Goal: Feedback & Contribution: Submit feedback/report problem

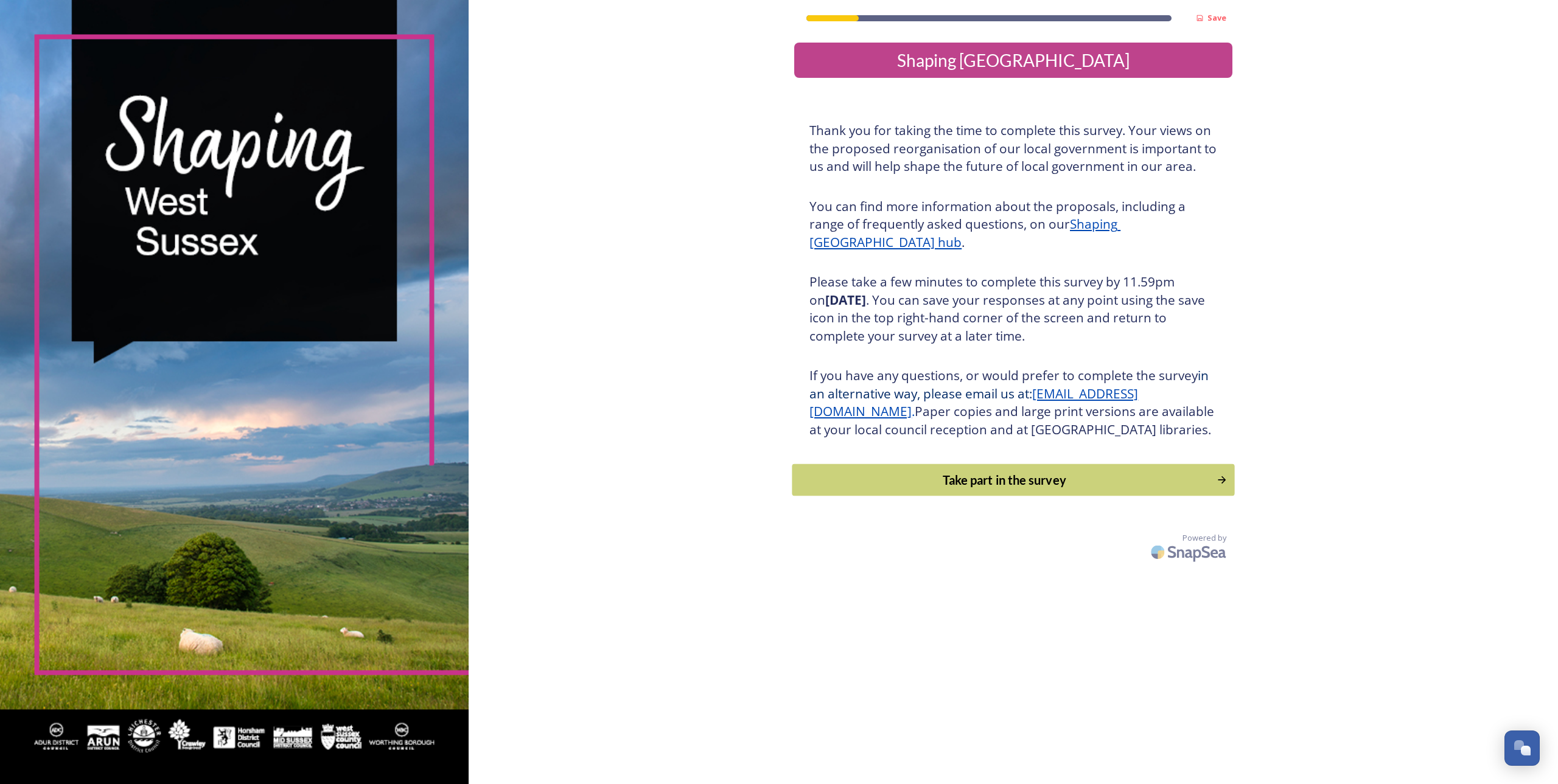
click at [979, 489] on div "Take part in the survey" at bounding box center [1004, 480] width 411 height 19
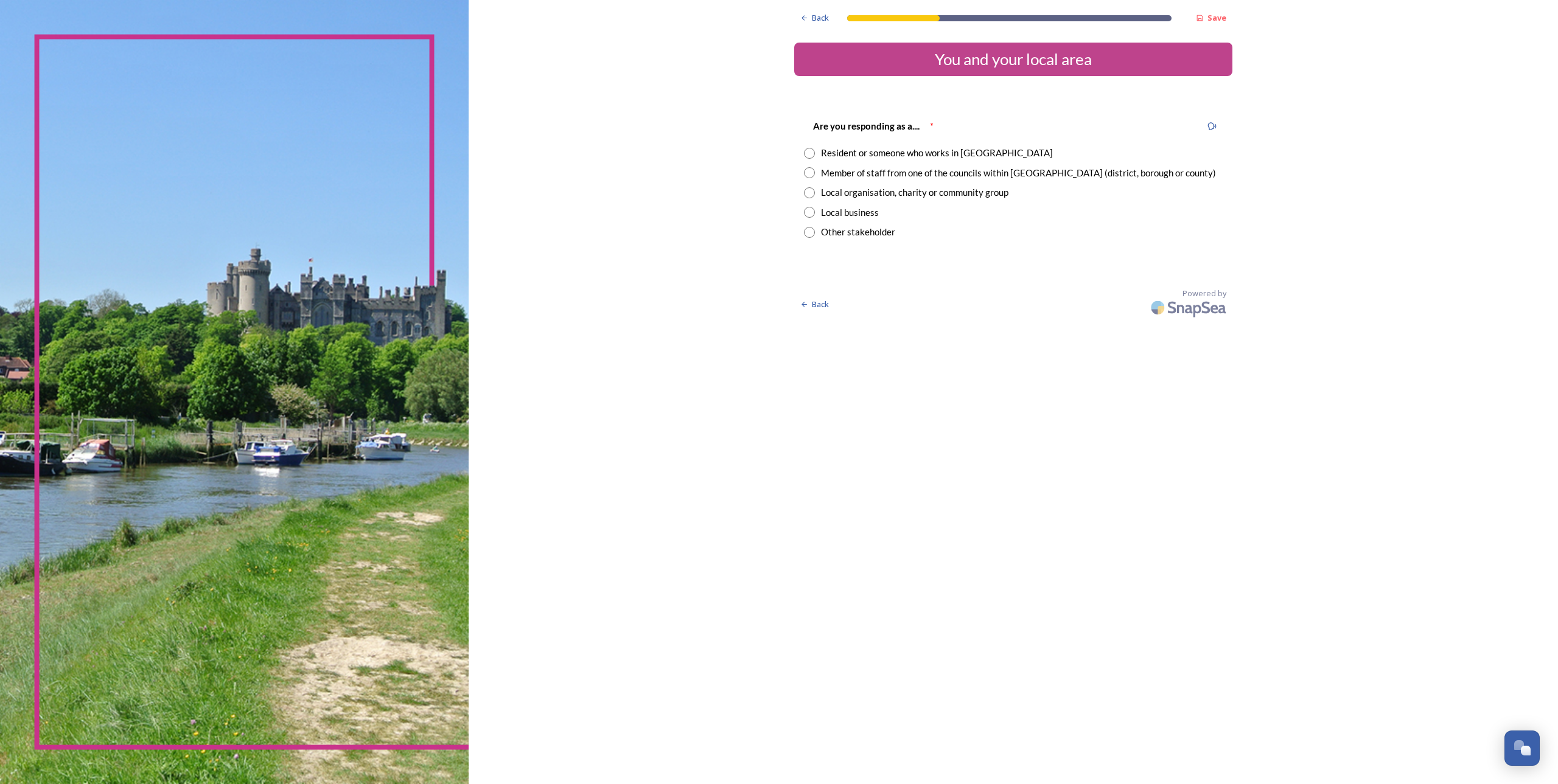
click at [810, 152] on input "radio" at bounding box center [810, 153] width 11 height 11
radio input "true"
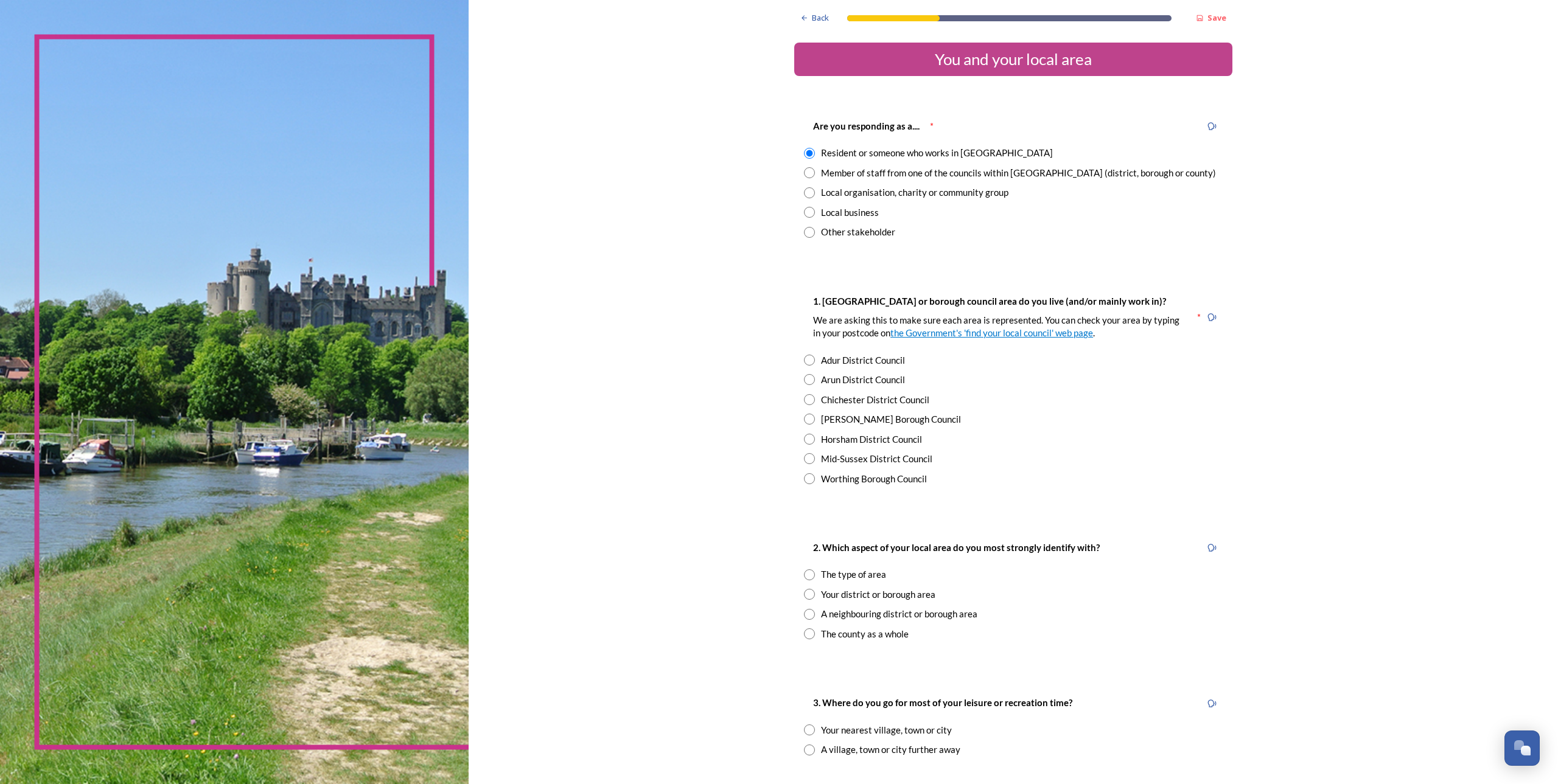
click at [806, 417] on input "radio" at bounding box center [810, 419] width 11 height 11
radio input "true"
click at [809, 597] on input "radio" at bounding box center [810, 595] width 11 height 11
radio input "true"
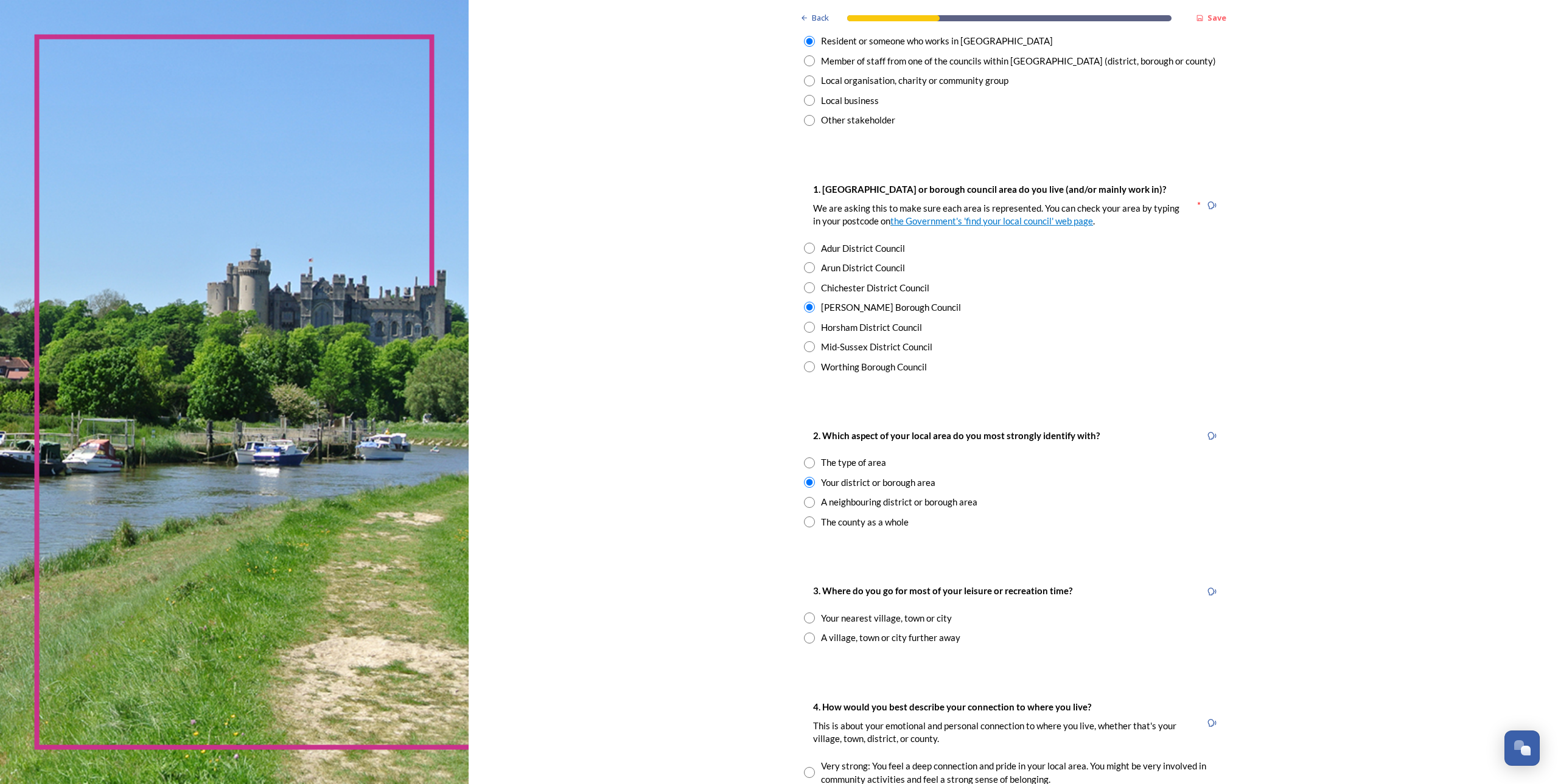
scroll to position [112, 0]
click at [806, 621] on input "radio" at bounding box center [810, 619] width 11 height 11
radio input "true"
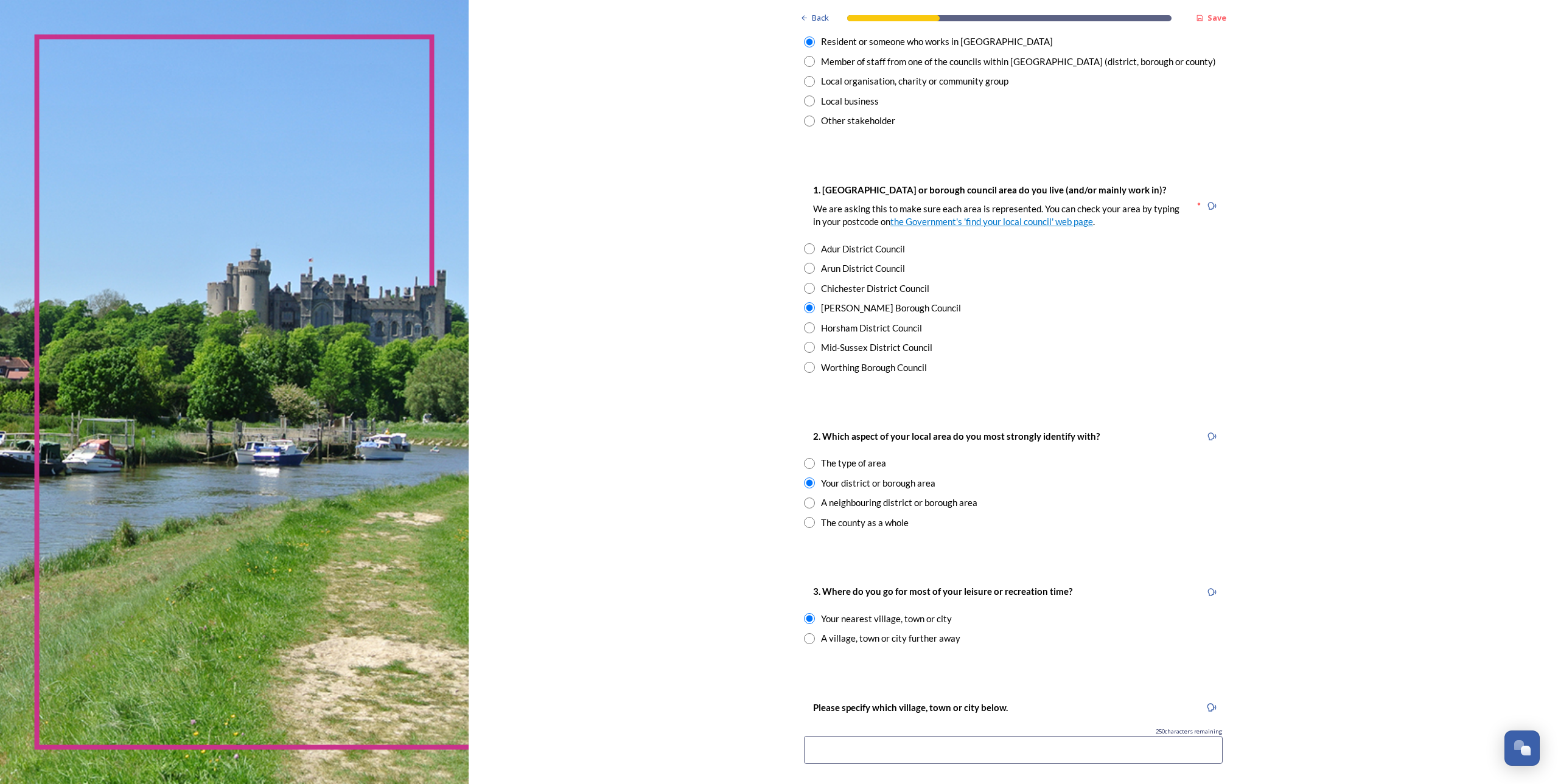
click at [1192, 748] on input at bounding box center [1013, 750] width 419 height 28
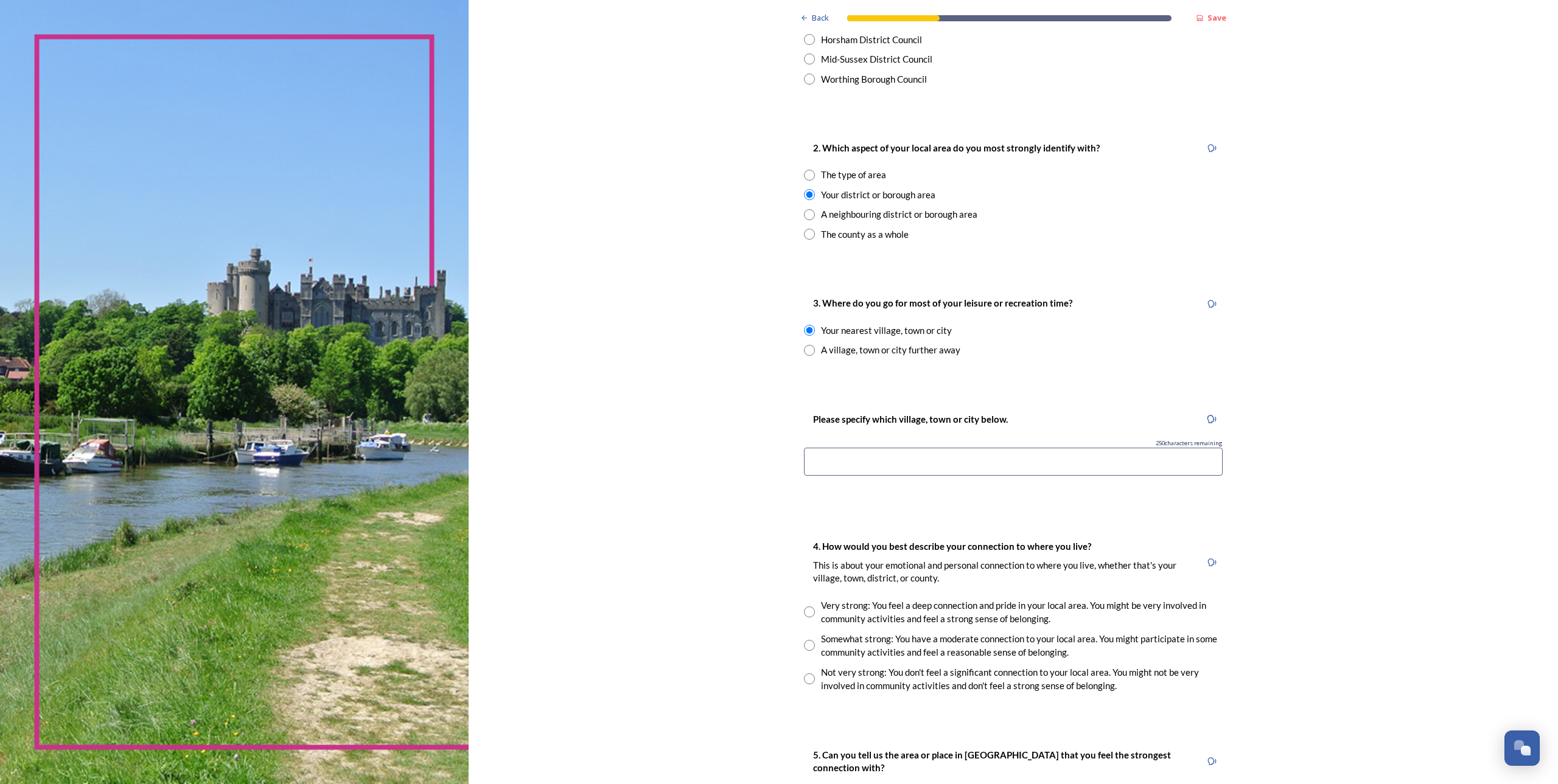
scroll to position [416, 0]
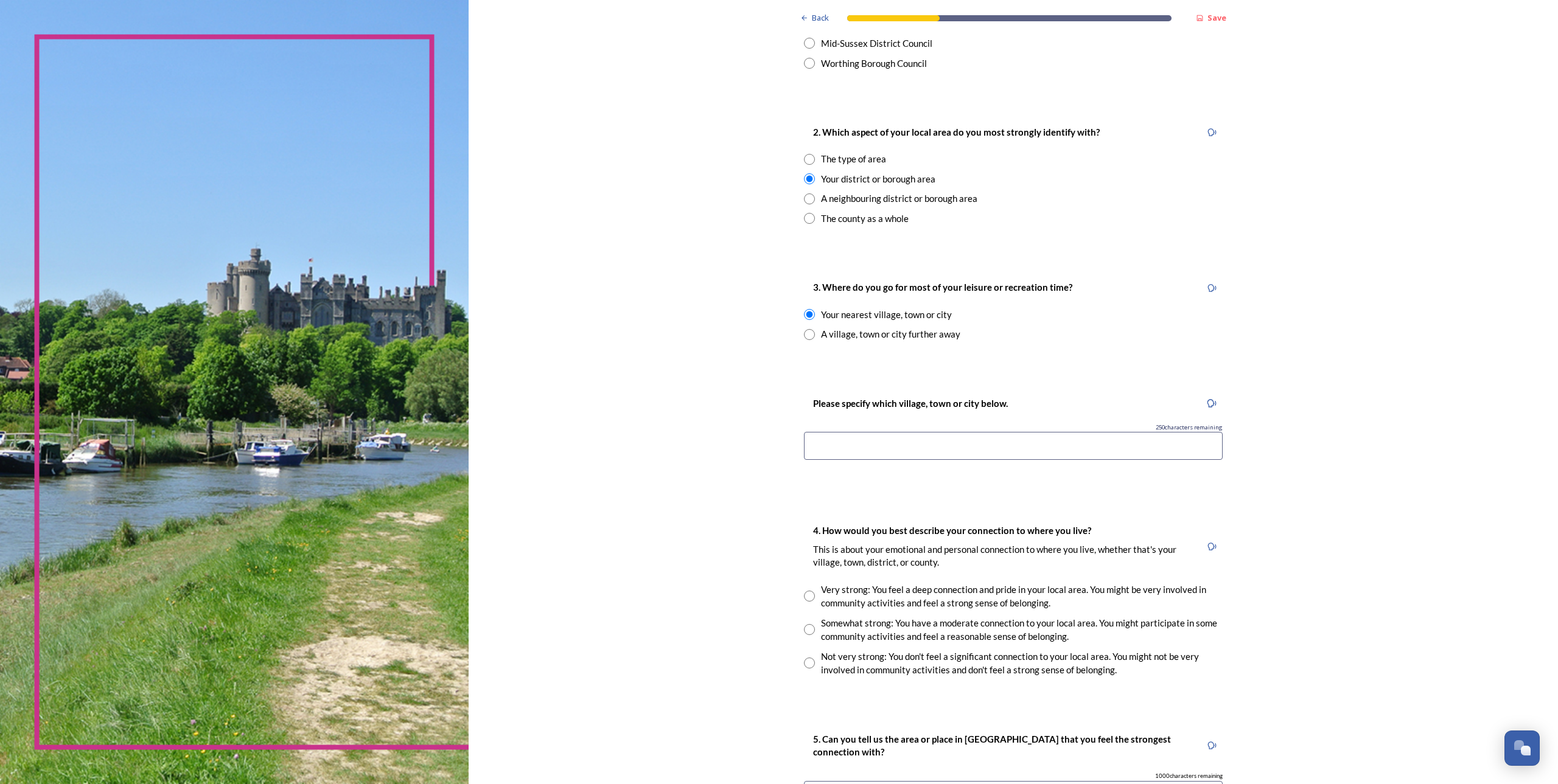
click at [855, 447] on input at bounding box center [1013, 446] width 419 height 28
type input "c"
type input "[PERSON_NAME] & Horsham"
click at [806, 624] on input "radio" at bounding box center [810, 630] width 11 height 11
radio input "true"
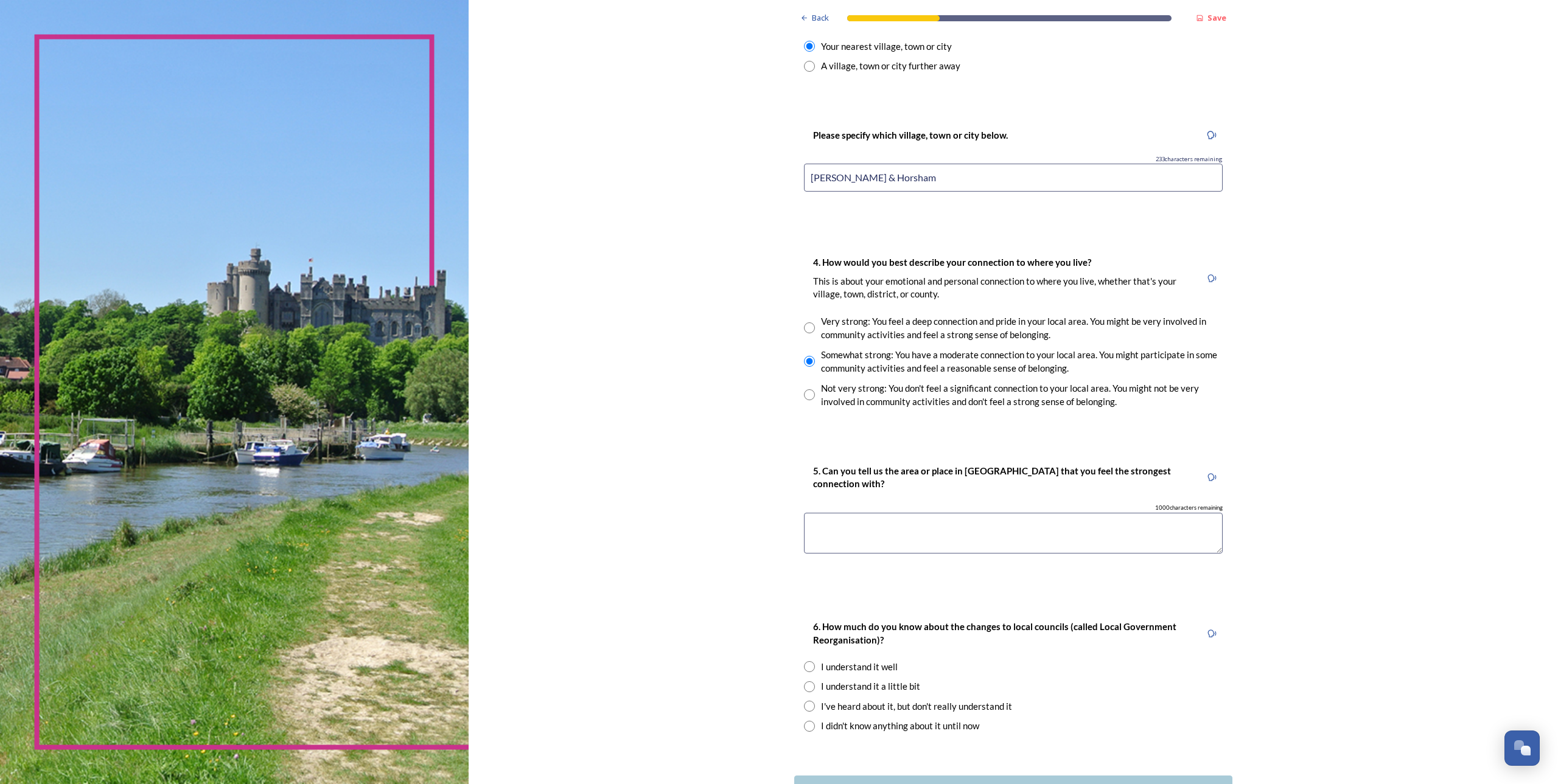
scroll to position [776, 0]
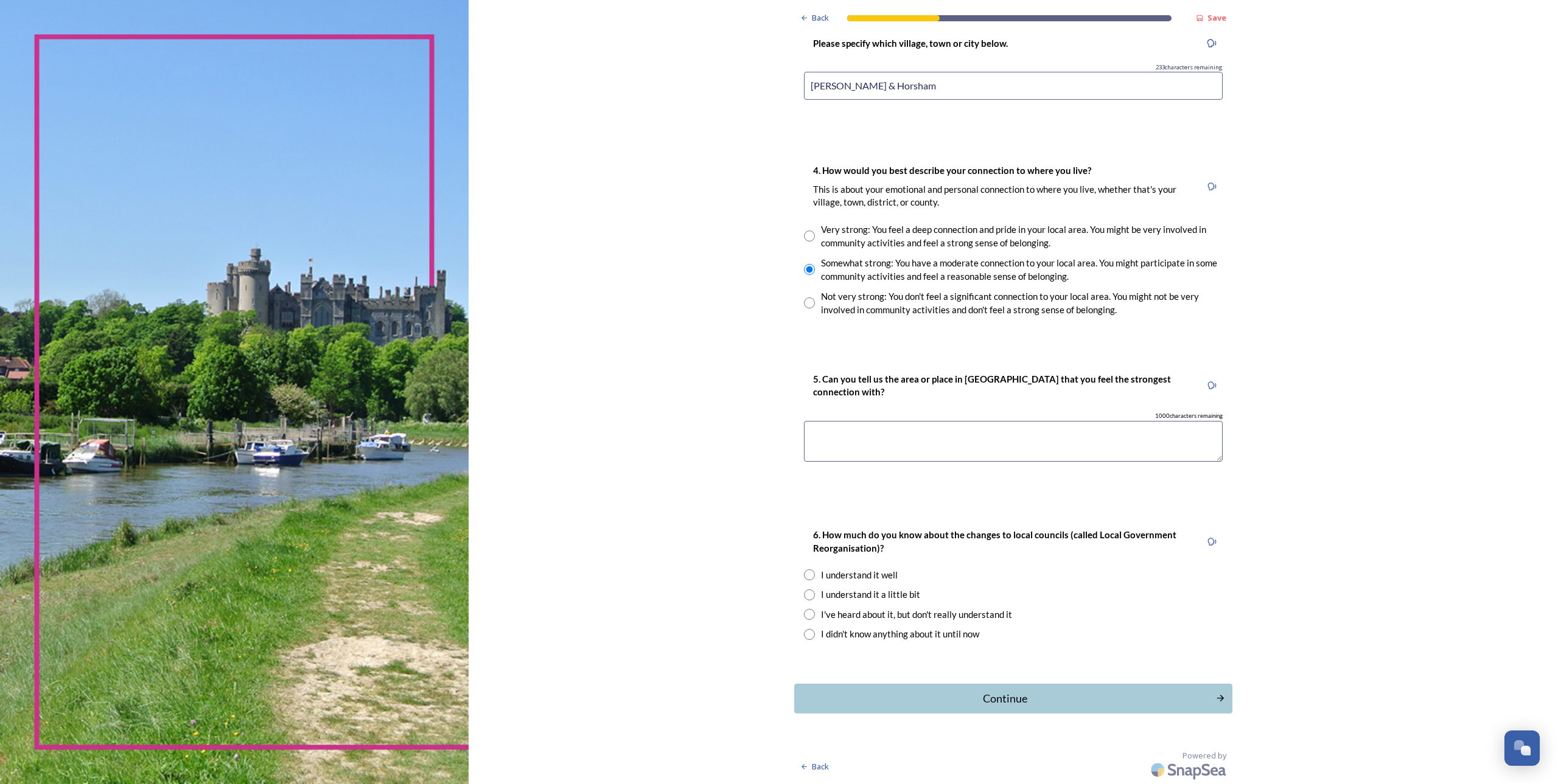
click at [829, 437] on textarea at bounding box center [1013, 441] width 419 height 41
type textarea "[PERSON_NAME]"
click at [808, 613] on input "radio" at bounding box center [810, 615] width 11 height 11
radio input "true"
click at [962, 696] on div "Continue" at bounding box center [1004, 699] width 412 height 17
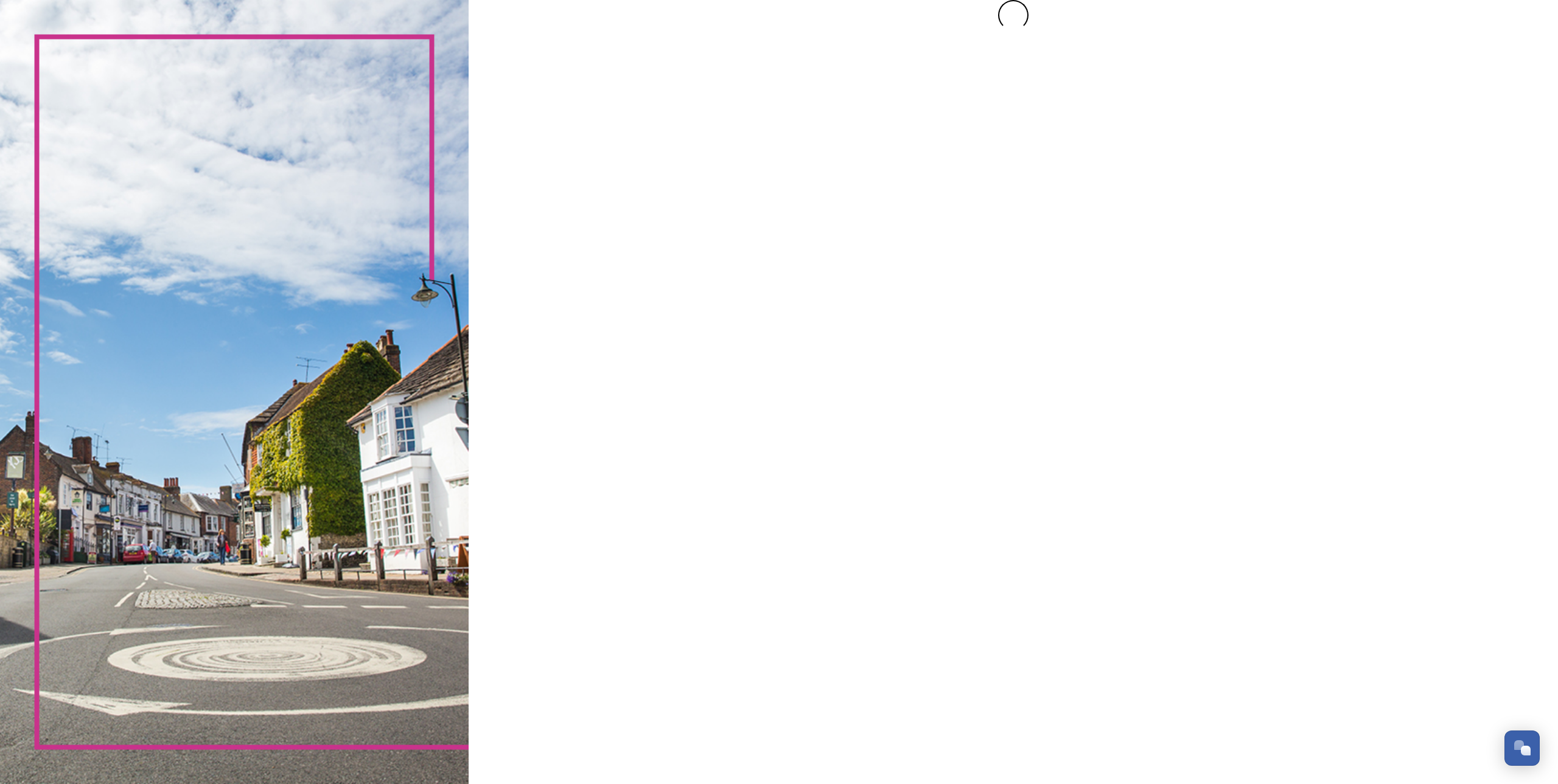
scroll to position [0, 0]
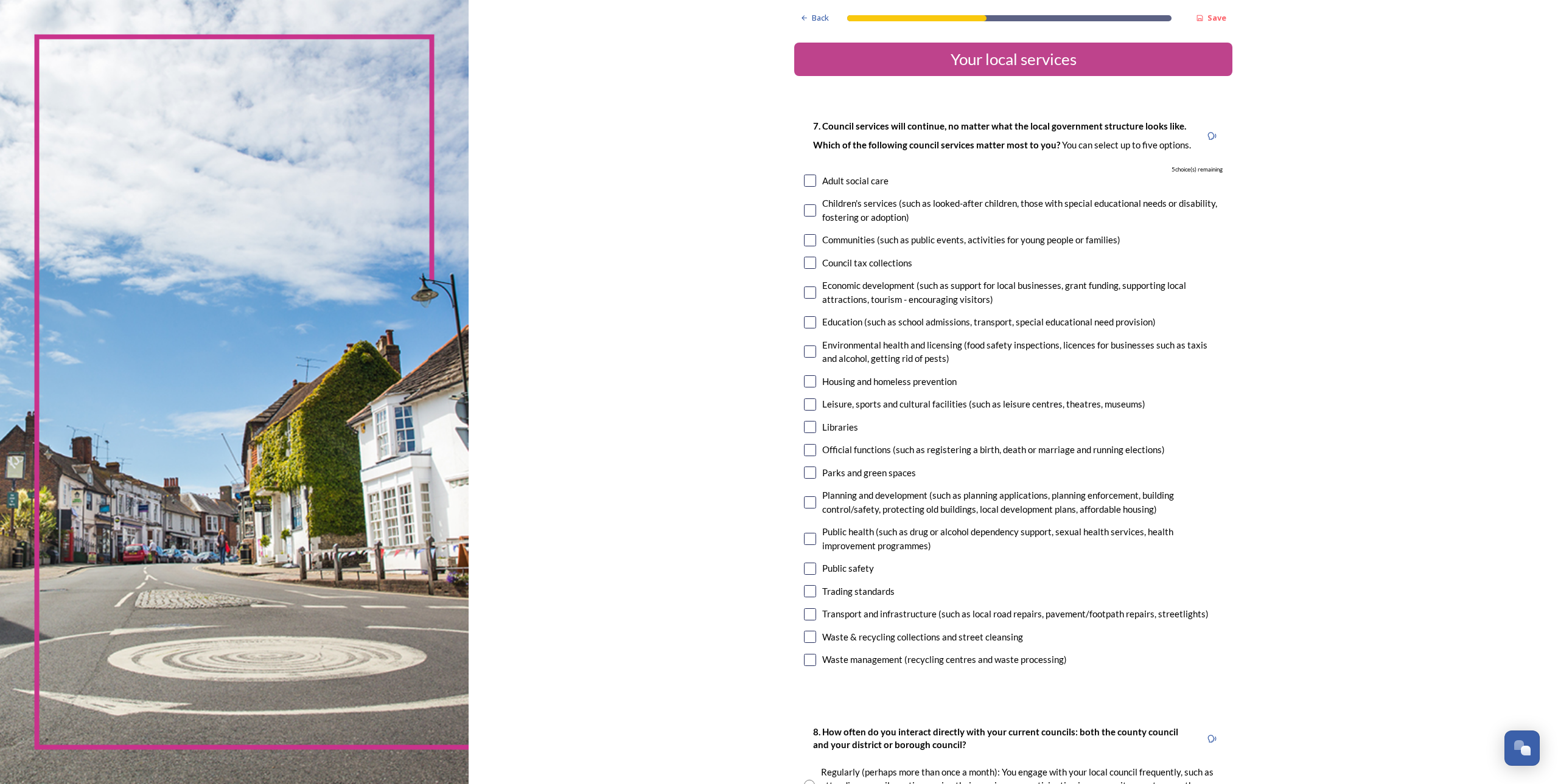
click at [804, 210] on input "checkbox" at bounding box center [810, 211] width 12 height 12
checkbox input "true"
click at [806, 402] on input "checkbox" at bounding box center [810, 405] width 12 height 12
checkbox input "true"
click at [804, 475] on input "checkbox" at bounding box center [810, 473] width 12 height 12
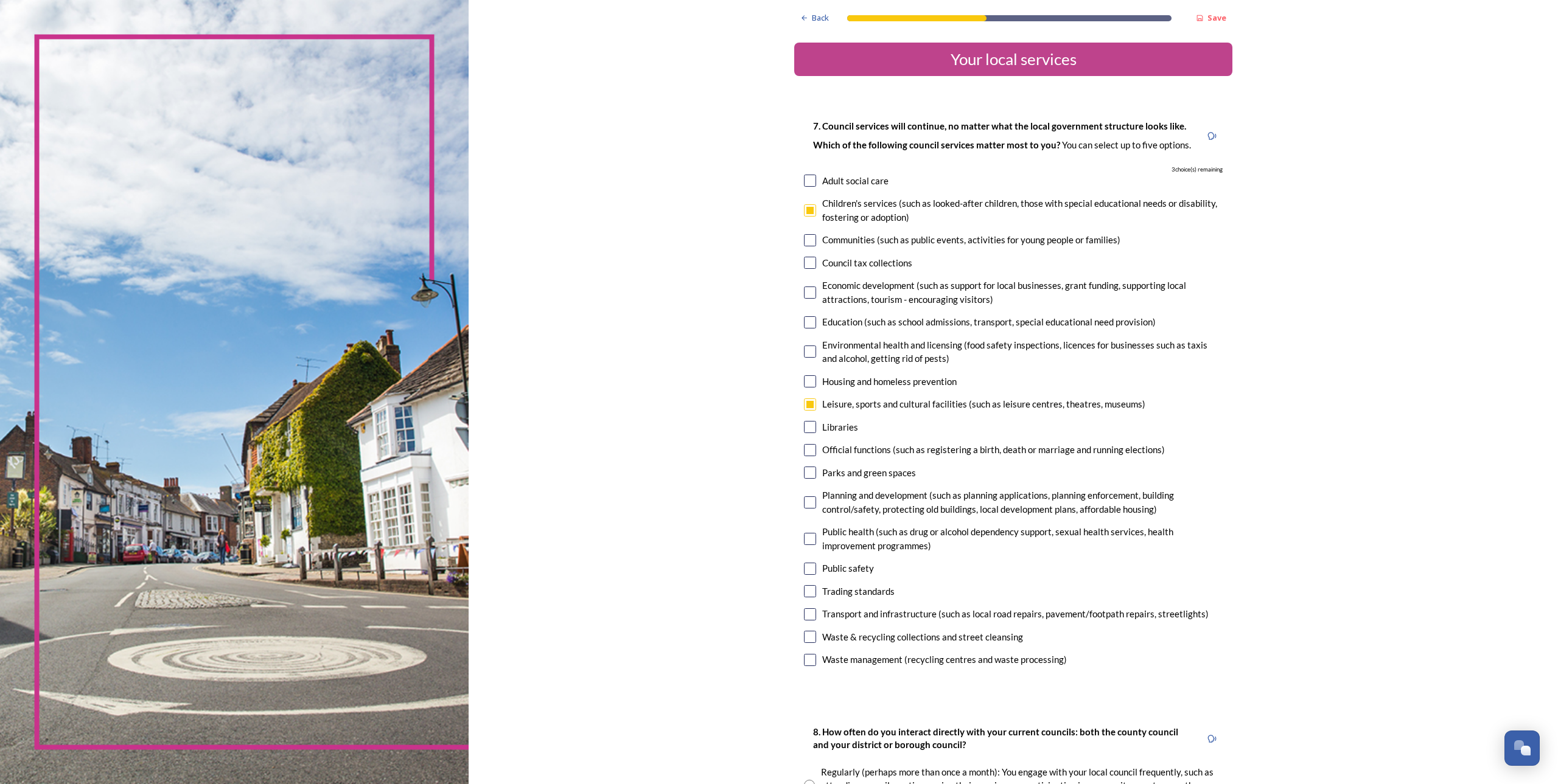
checkbox input "true"
click at [810, 537] on input "checkbox" at bounding box center [810, 539] width 12 height 12
checkbox input "true"
click at [808, 240] on input "checkbox" at bounding box center [810, 240] width 12 height 12
checkbox input "true"
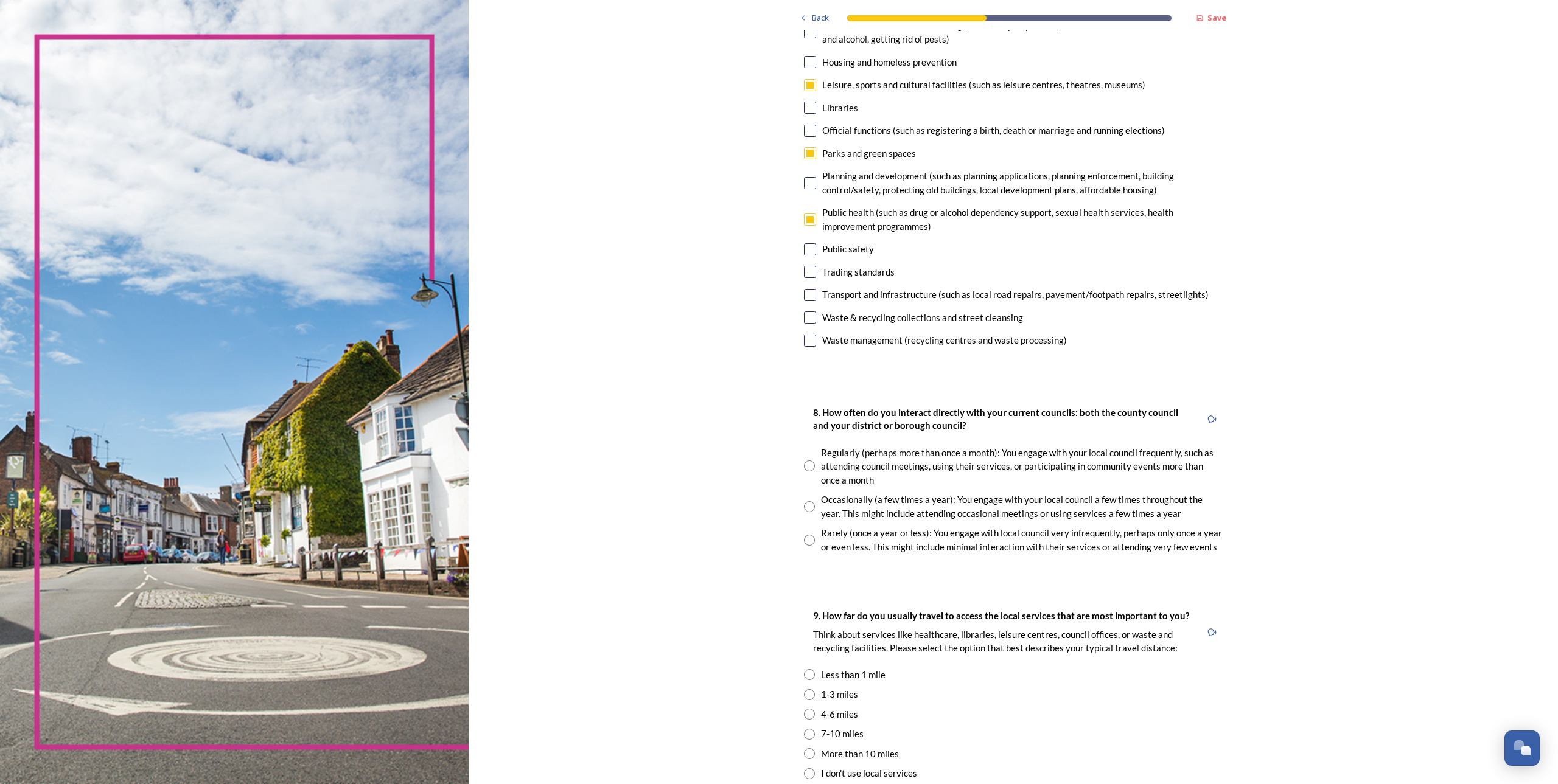
scroll to position [320, 0]
click at [806, 502] on input "radio" at bounding box center [810, 506] width 11 height 11
radio input "true"
click at [804, 542] on input "radio" at bounding box center [810, 540] width 11 height 11
radio input "true"
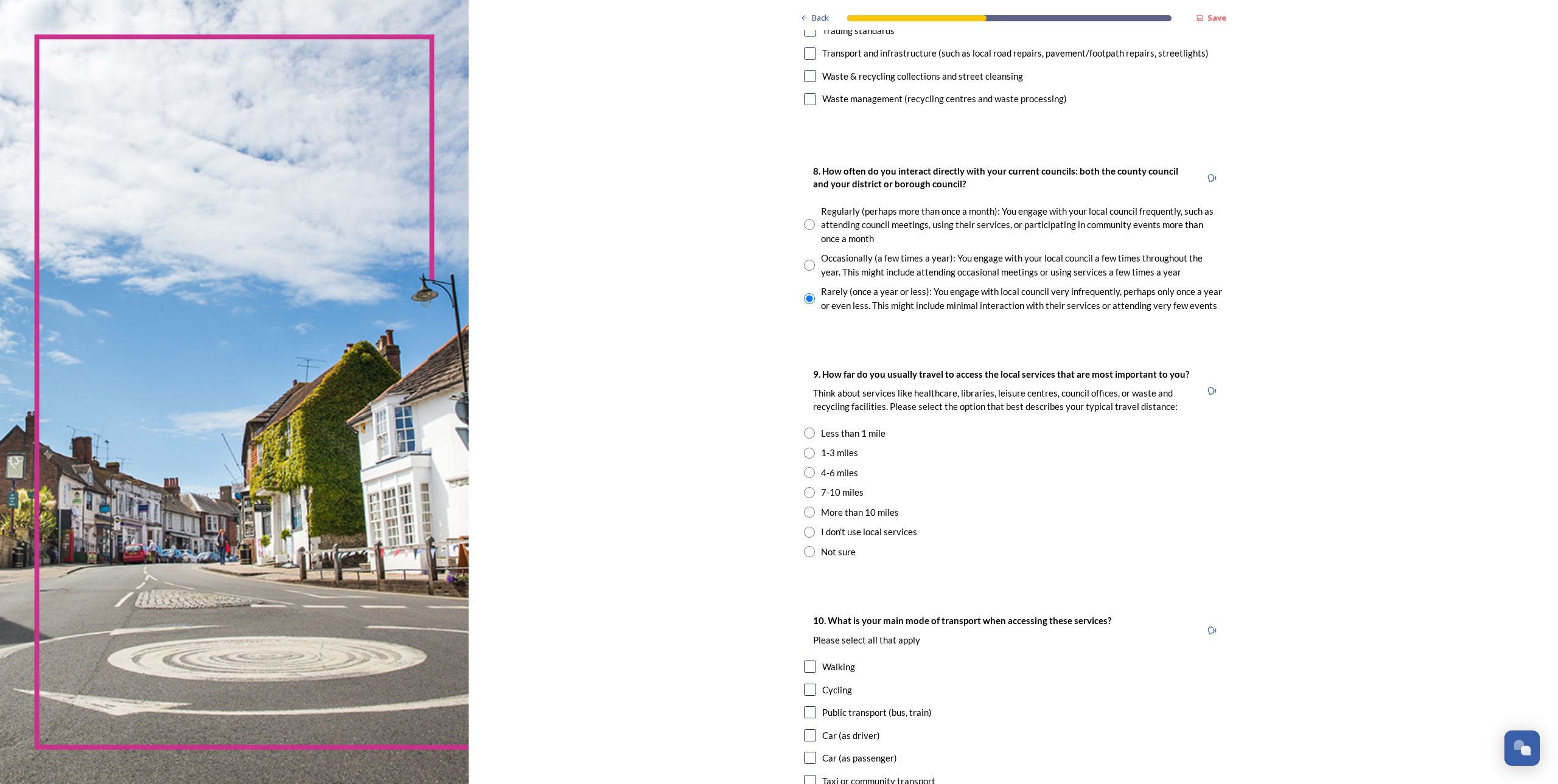
scroll to position [563, 0]
click at [808, 263] on input "radio" at bounding box center [810, 263] width 11 height 11
radio input "true"
click at [808, 453] on input "radio" at bounding box center [810, 451] width 11 height 11
radio input "true"
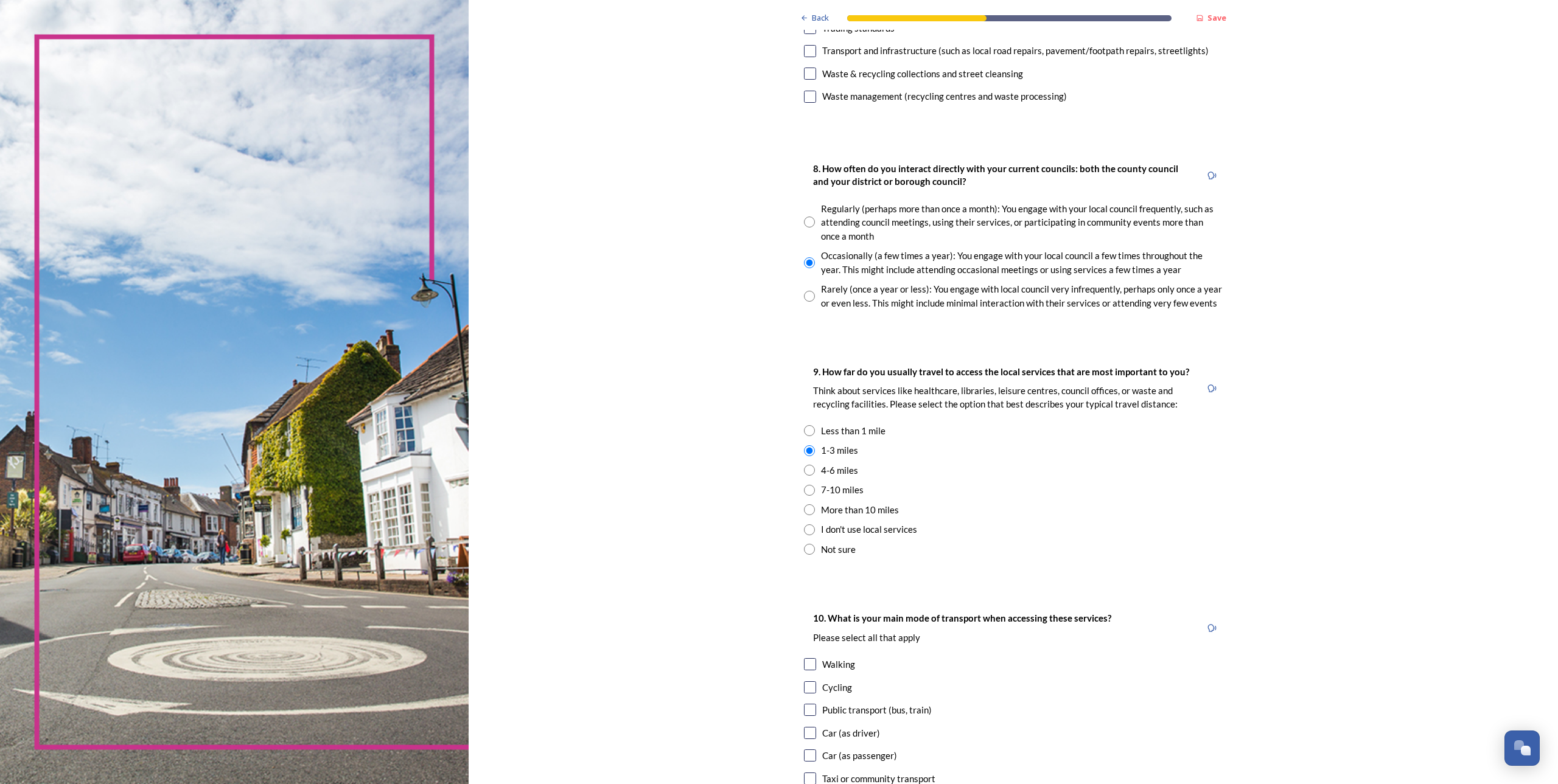
click at [804, 663] on input "checkbox" at bounding box center [810, 664] width 12 height 12
checkbox input "true"
click at [804, 691] on input "checkbox" at bounding box center [810, 688] width 12 height 12
checkbox input "true"
click at [804, 714] on input "checkbox" at bounding box center [810, 710] width 12 height 12
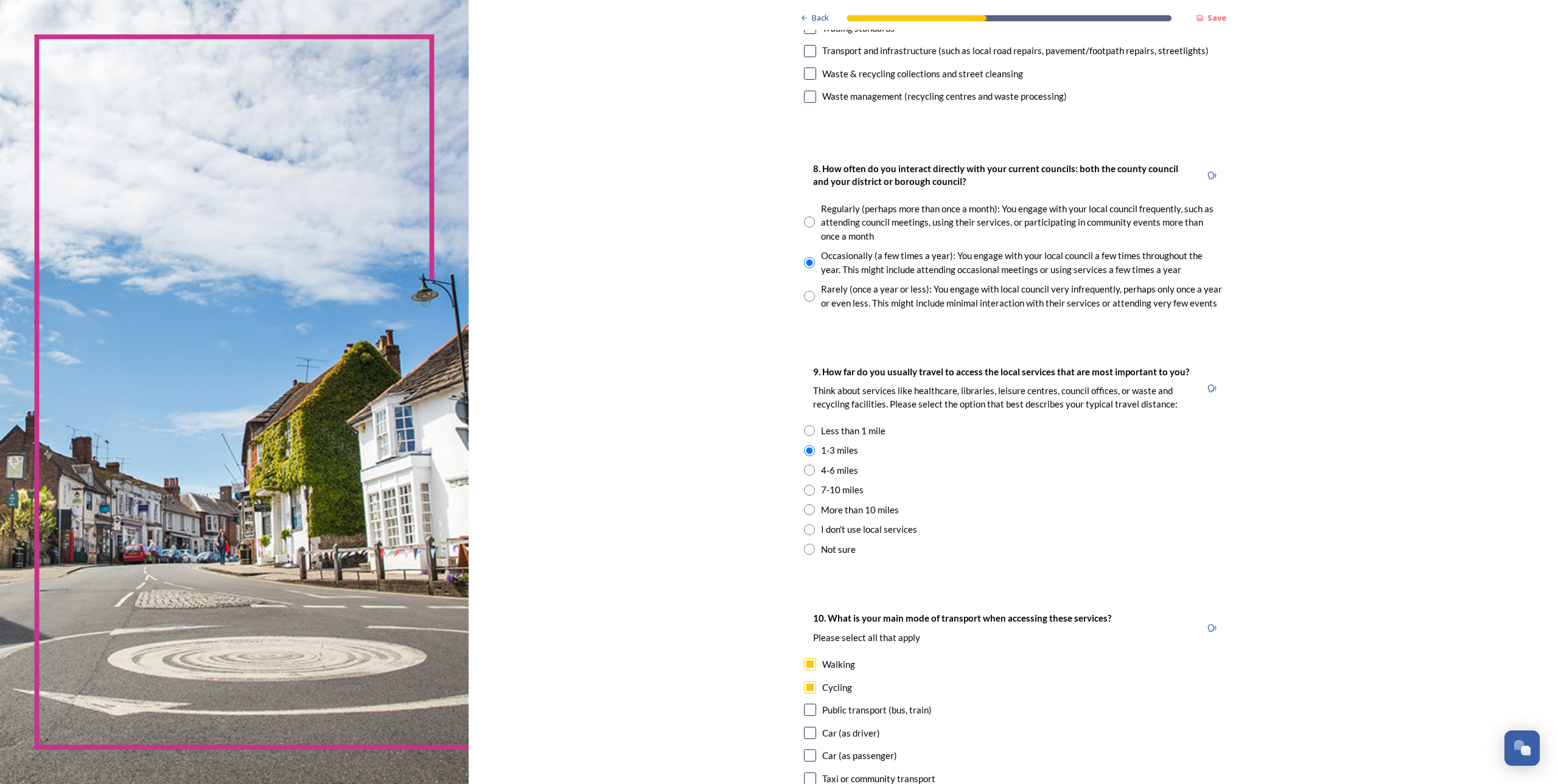
checkbox input "true"
click at [804, 734] on input "checkbox" at bounding box center [810, 733] width 12 height 12
checkbox input "true"
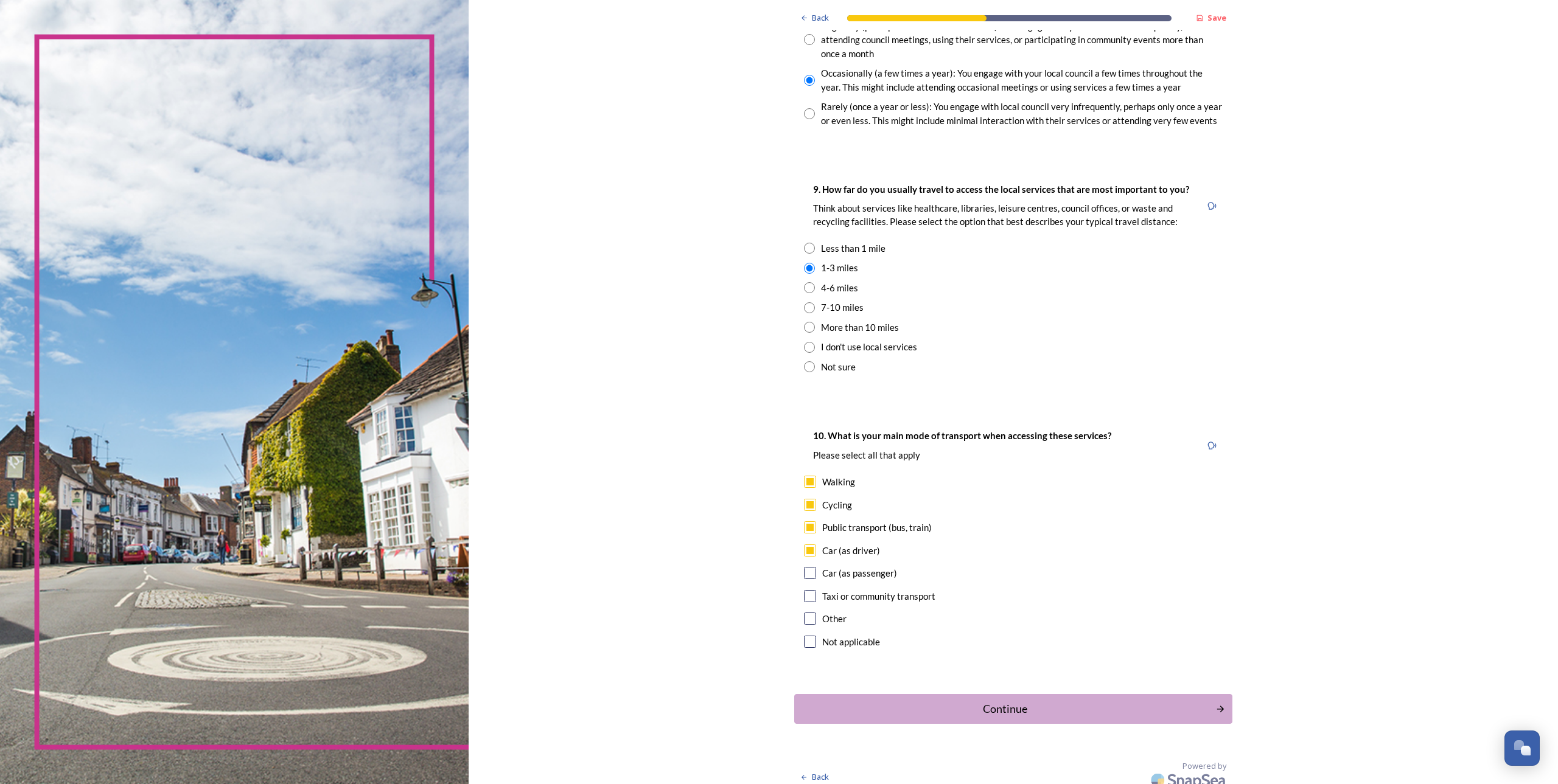
scroll to position [756, 0]
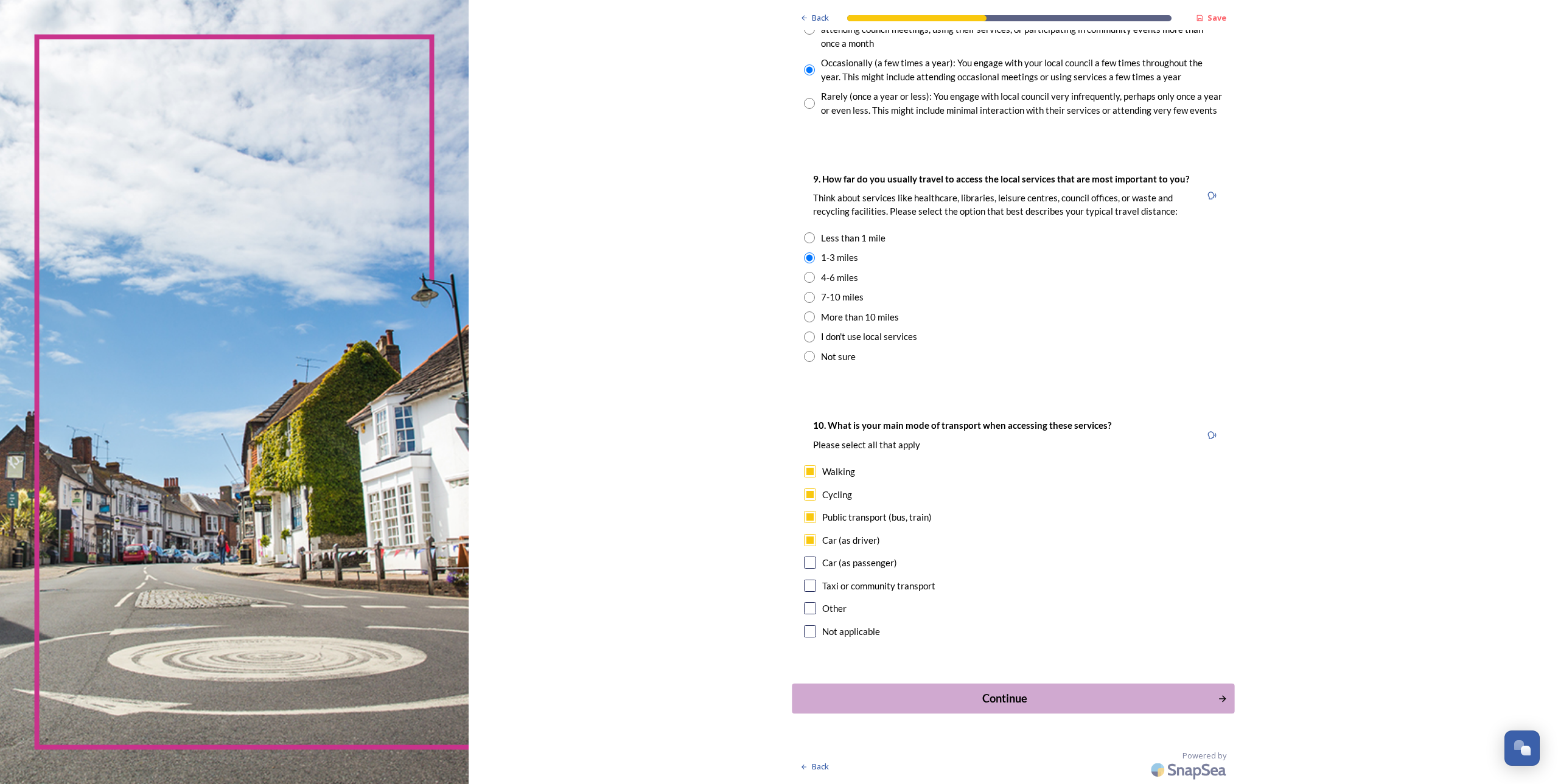
click at [1010, 703] on div "Continue" at bounding box center [1004, 699] width 412 height 17
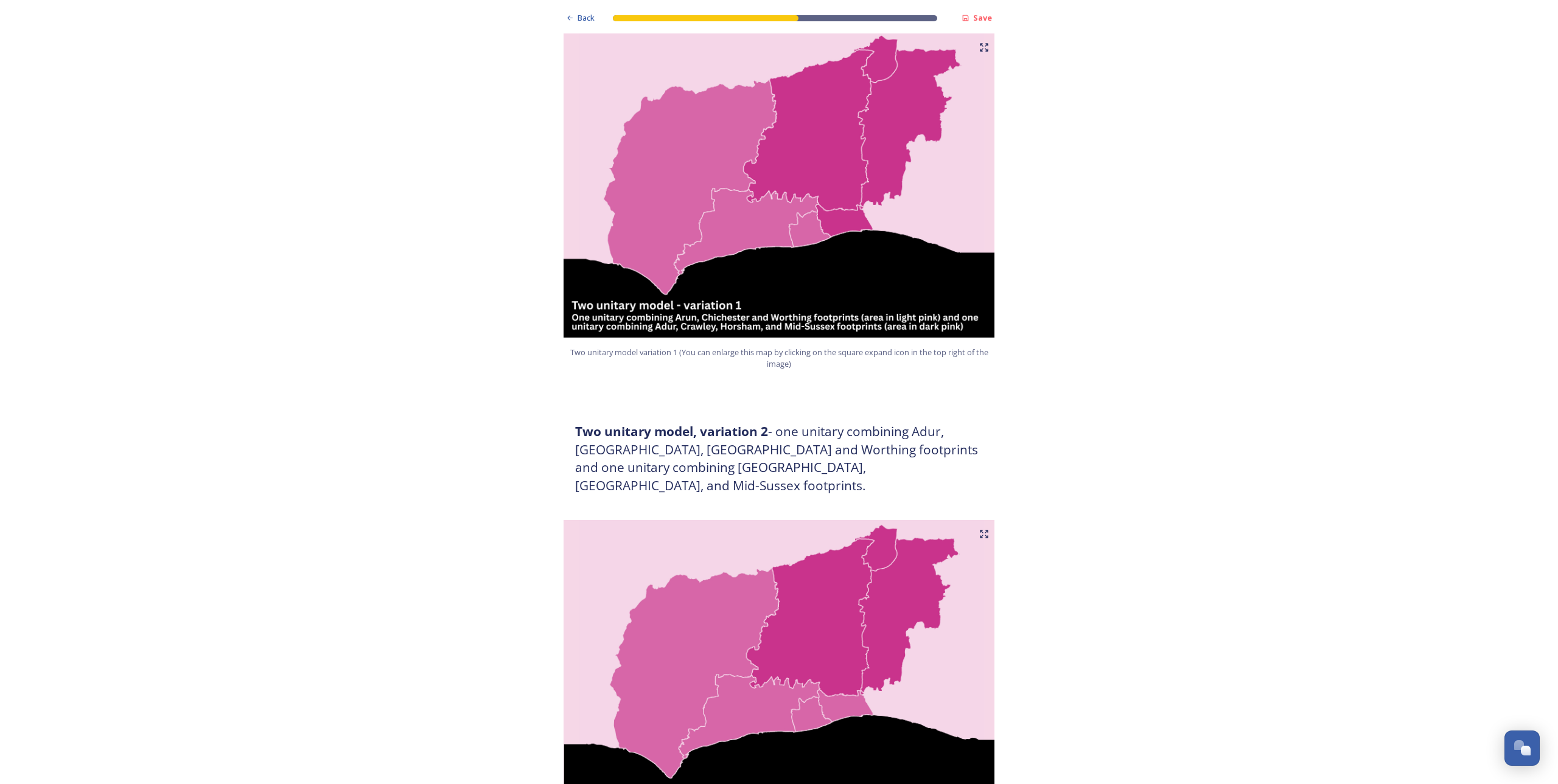
scroll to position [801, 0]
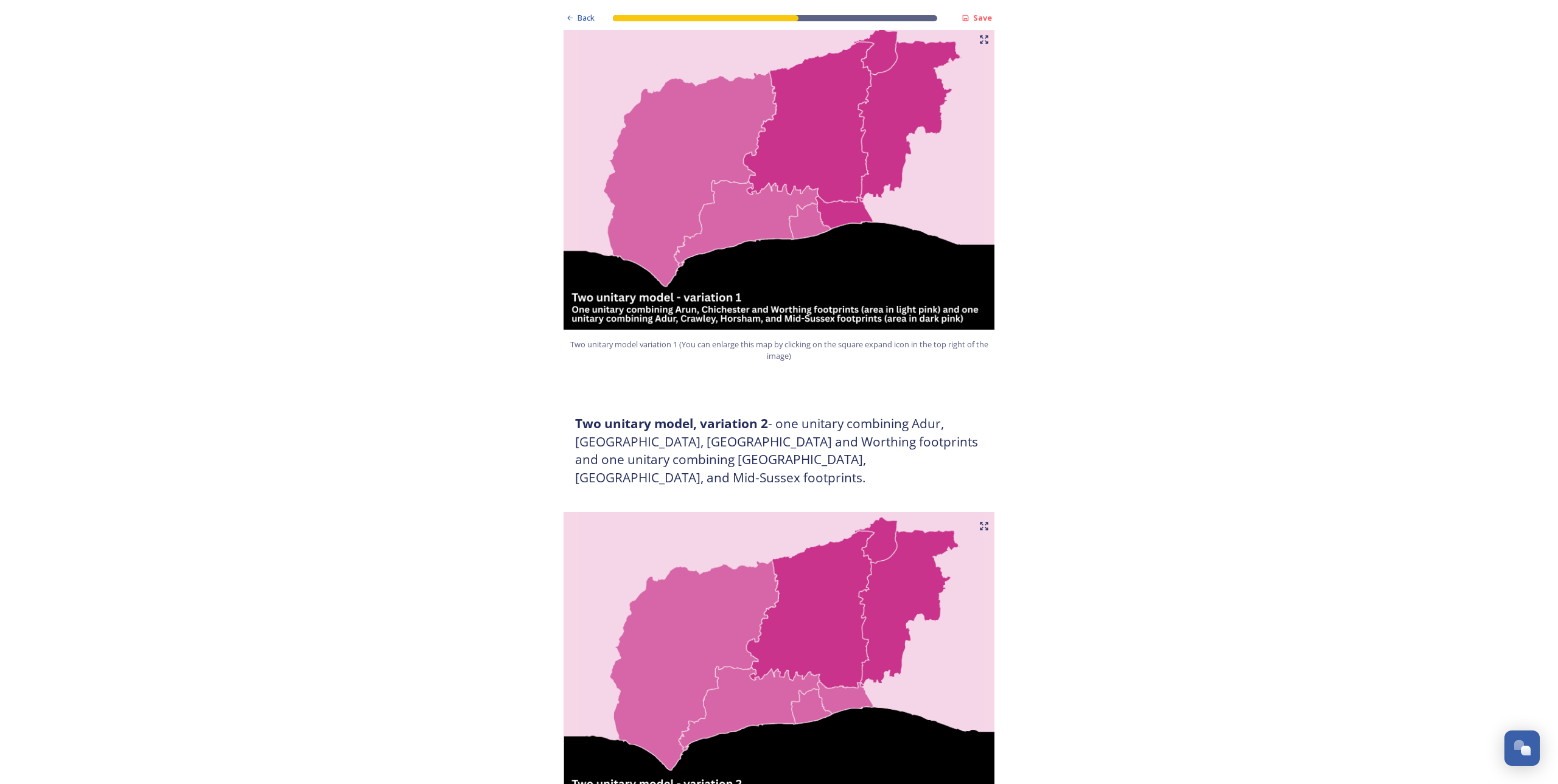
click at [746, 122] on img at bounding box center [779, 178] width 438 height 304
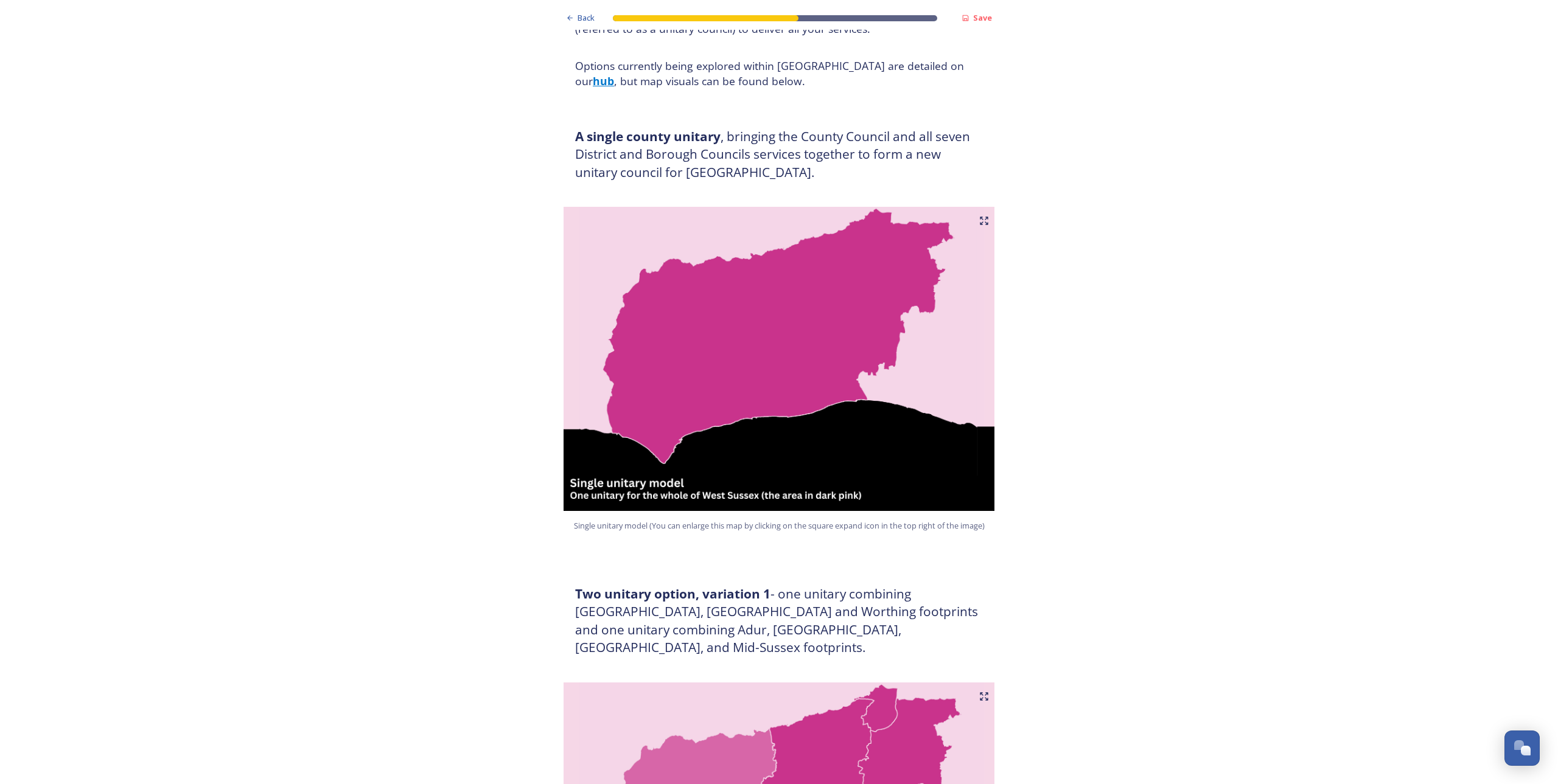
scroll to position [132, 0]
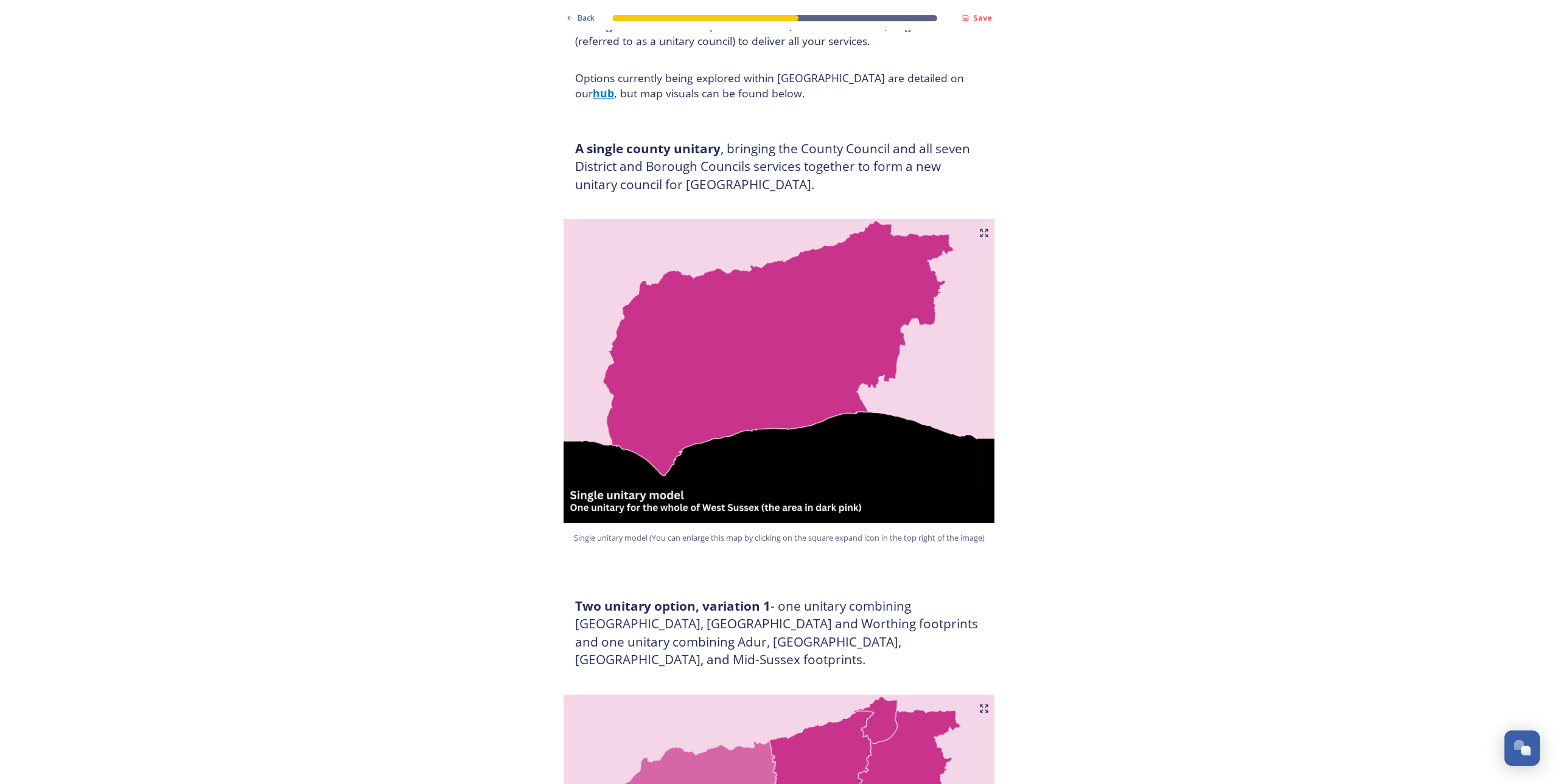
click at [979, 233] on icon at bounding box center [984, 233] width 10 height 10
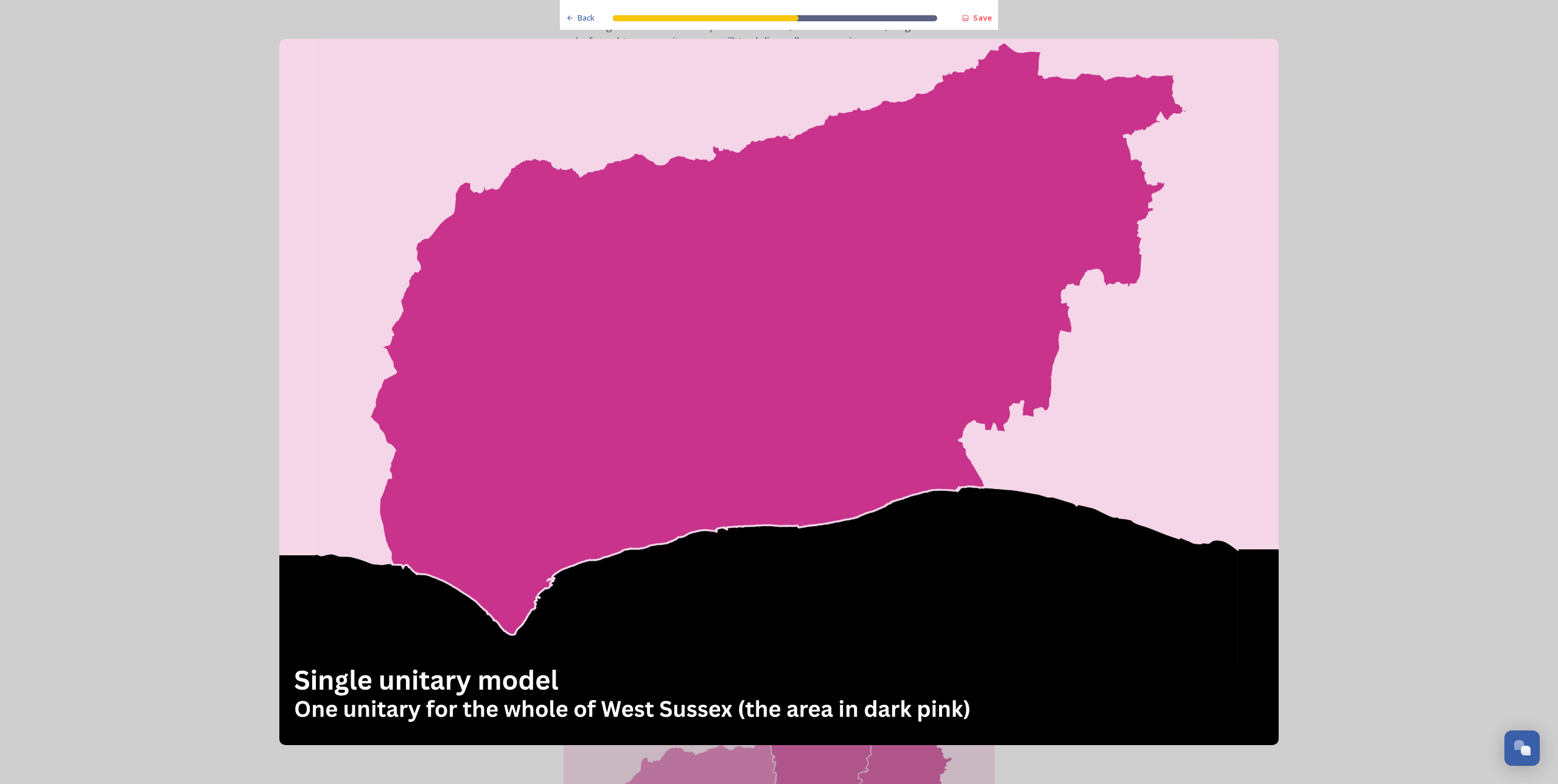
click at [693, 337] on img at bounding box center [779, 392] width 998 height 706
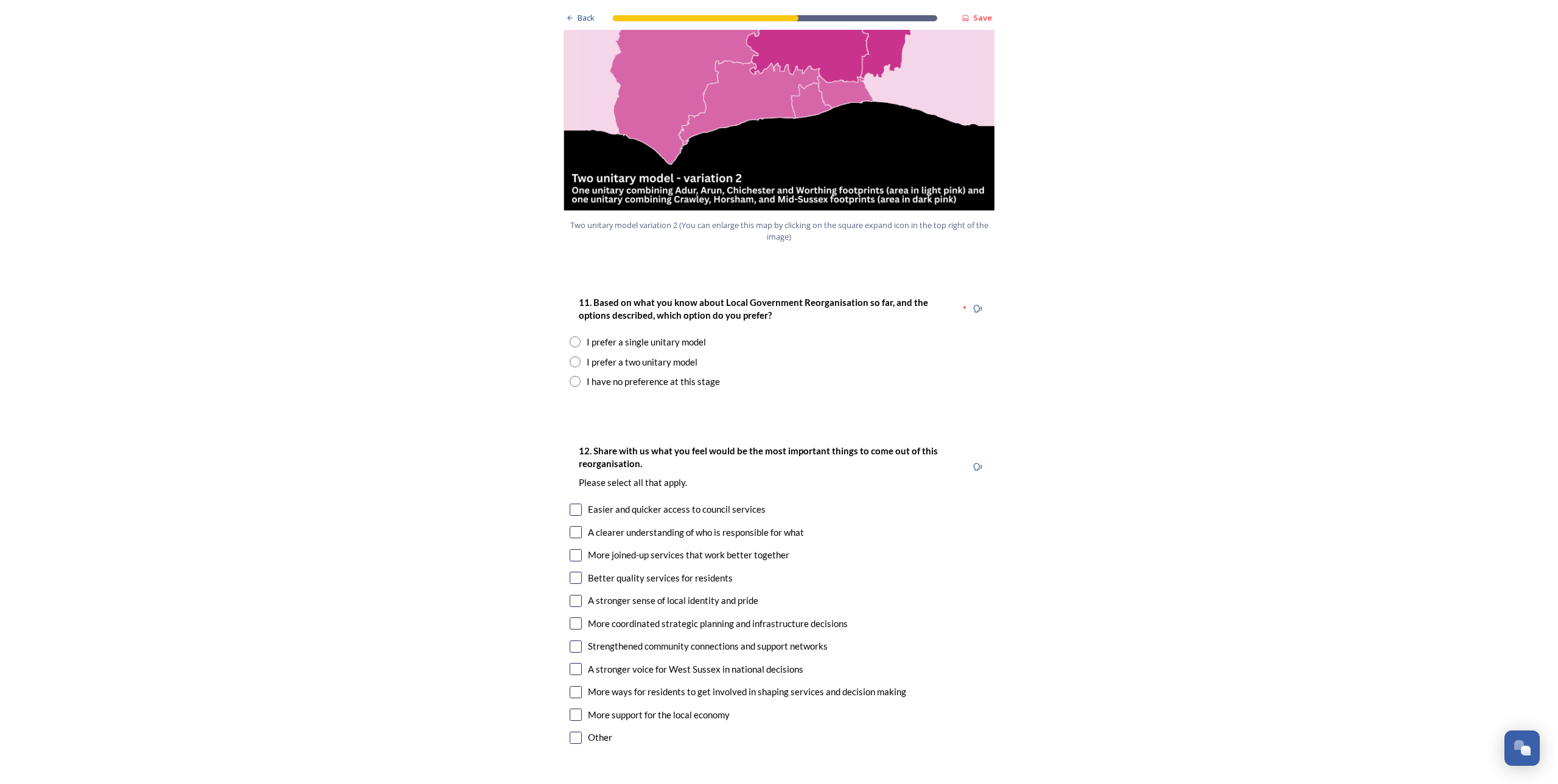
scroll to position [1406, 0]
click at [569, 337] on input "radio" at bounding box center [575, 343] width 11 height 11
radio input "true"
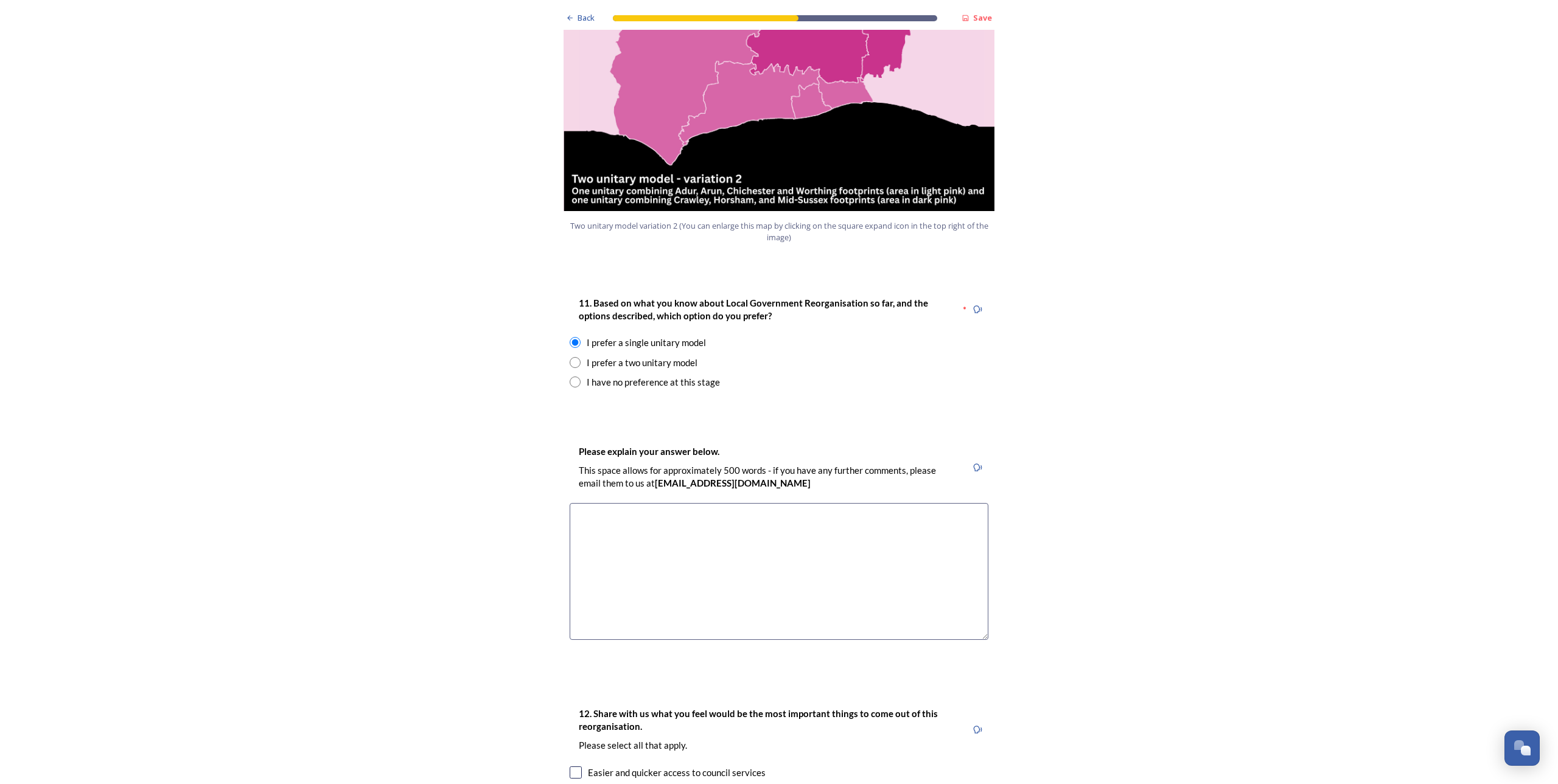
click at [575, 357] on input "radio" at bounding box center [575, 363] width 11 height 11
radio input "true"
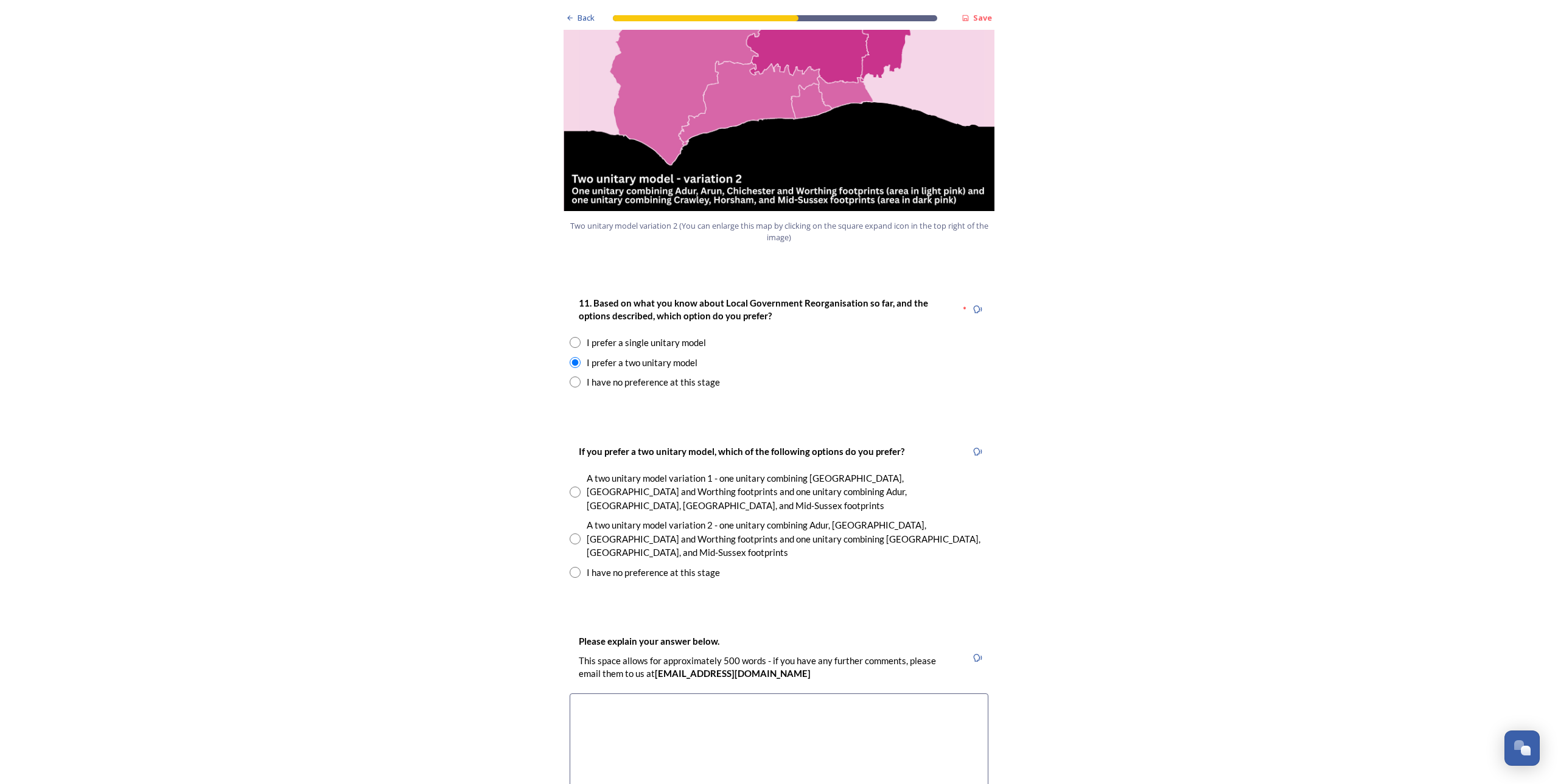
click at [571, 377] on input "radio" at bounding box center [575, 382] width 11 height 11
radio input "true"
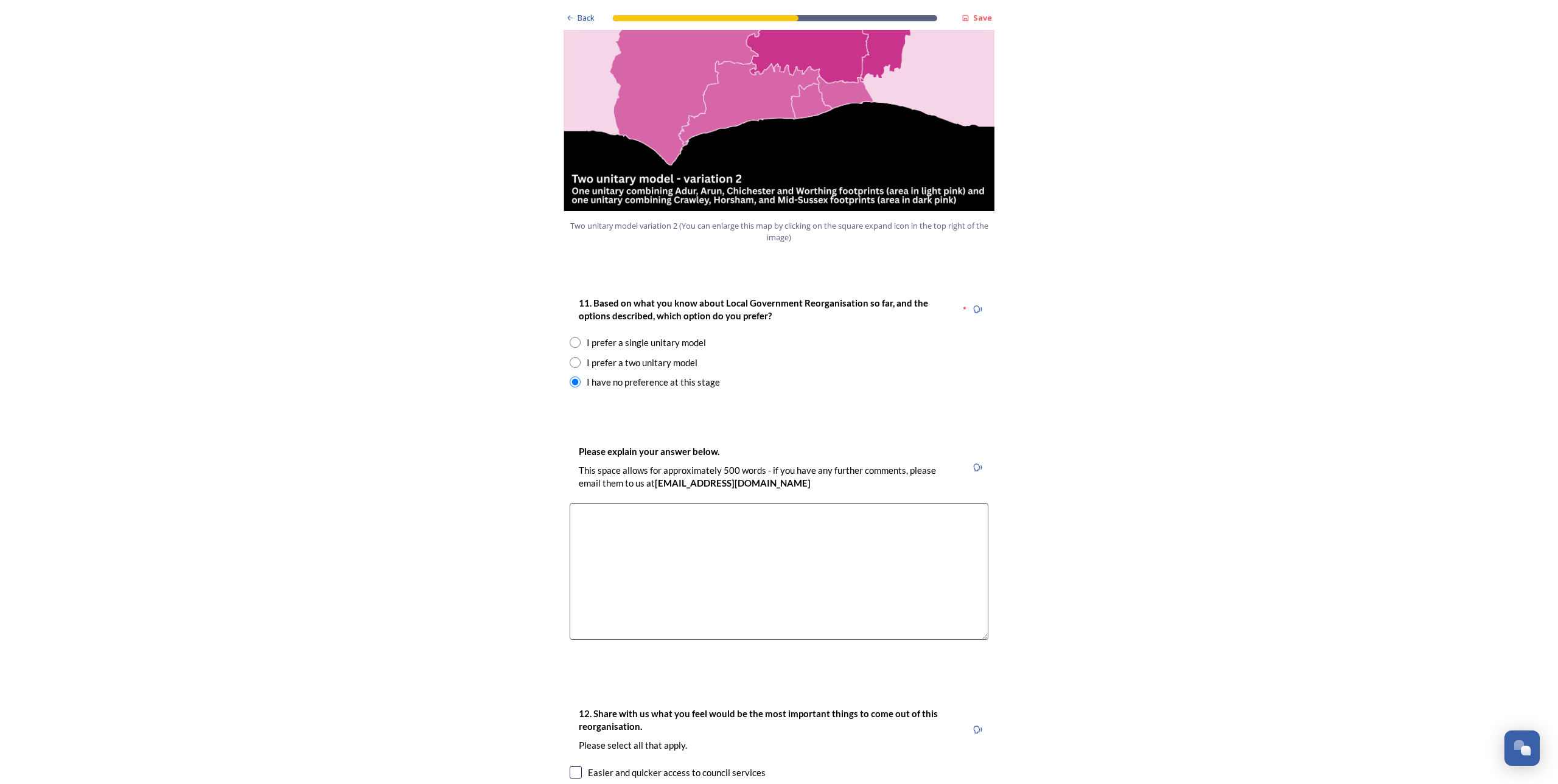
click at [576, 356] on div "I prefer a two unitary model" at bounding box center [779, 363] width 419 height 14
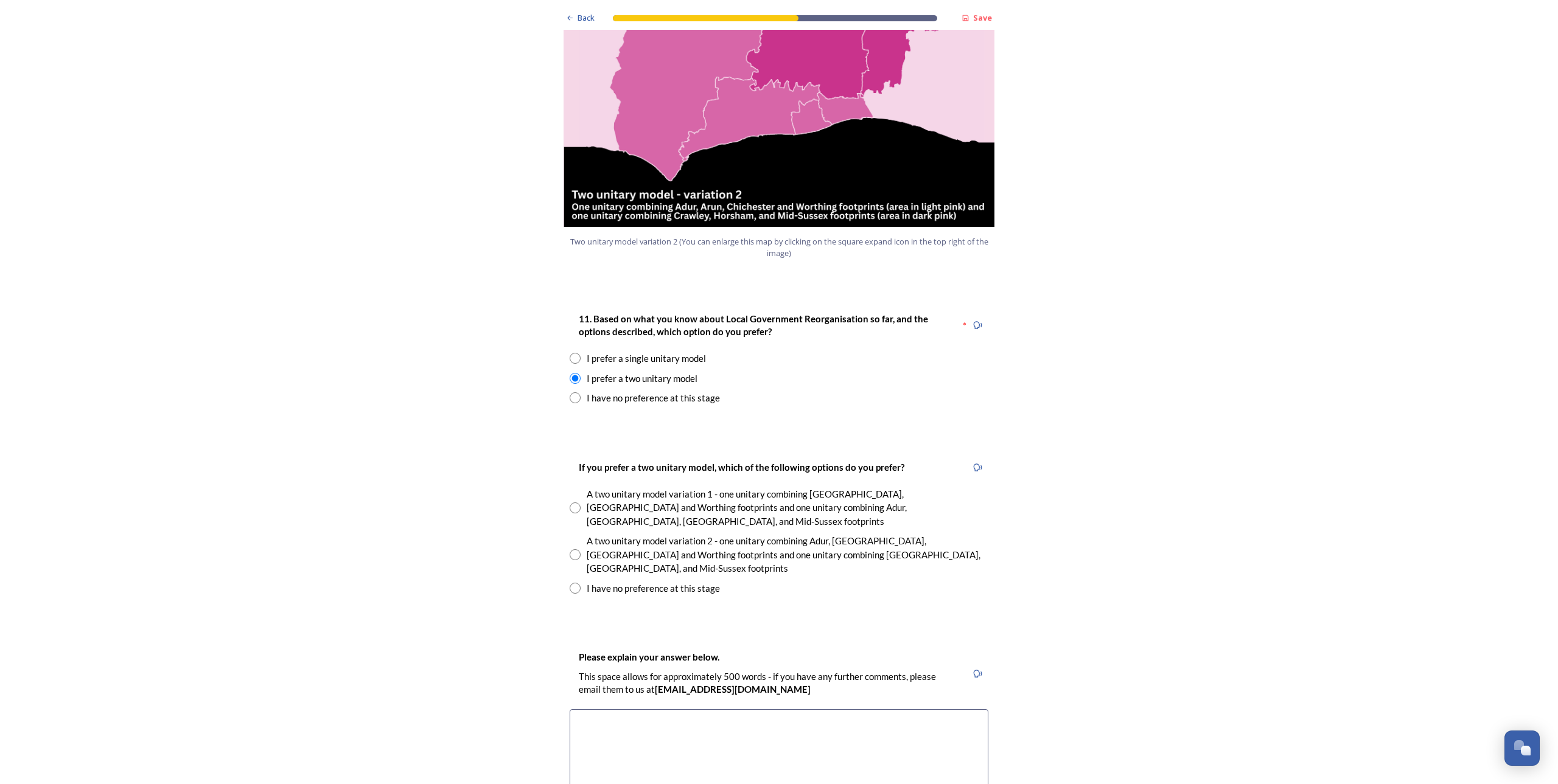
scroll to position [1442, 0]
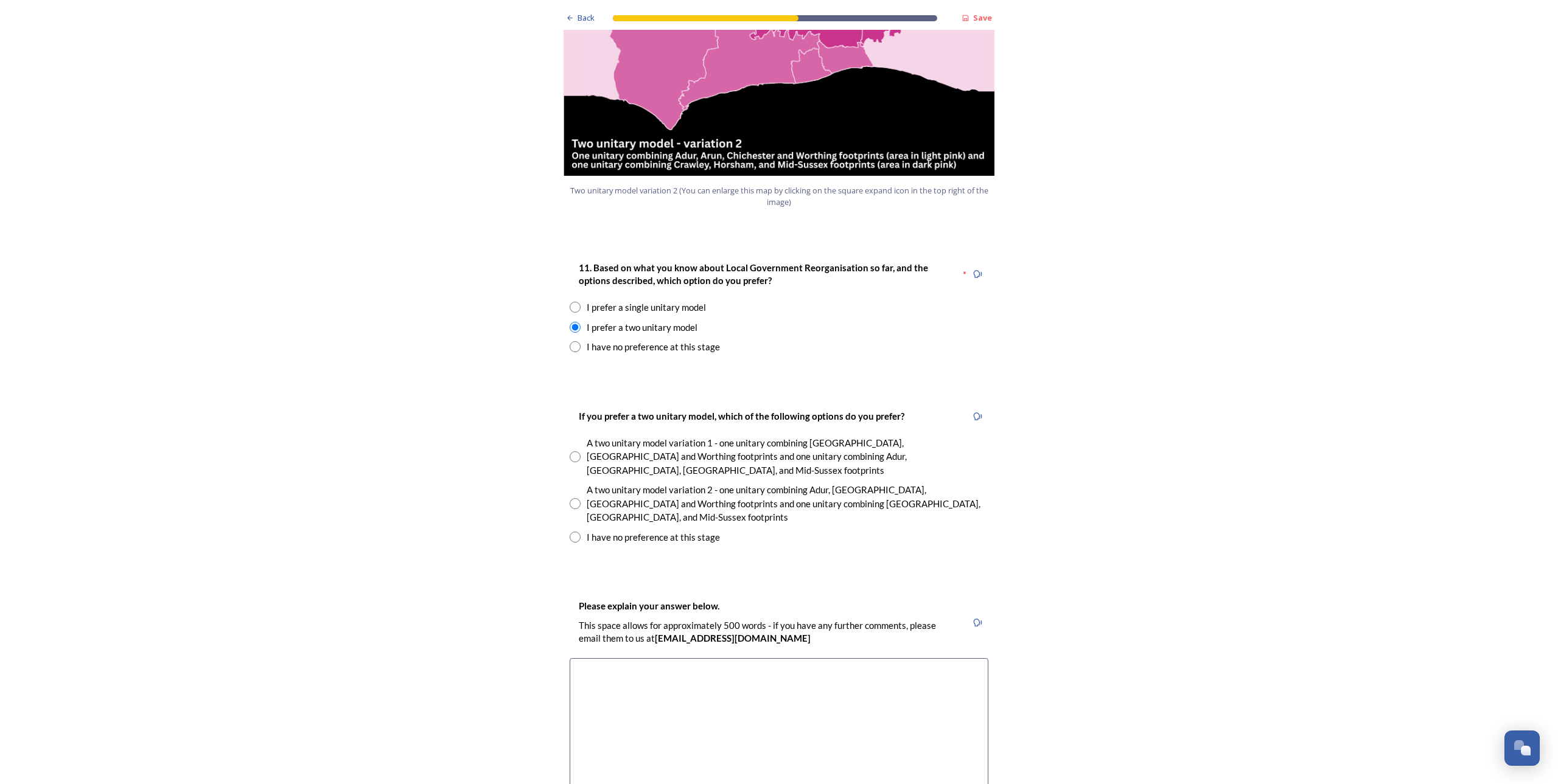
click at [633, 340] on div "I have no preference at this stage" at bounding box center [653, 347] width 134 height 14
radio input "false"
radio input "true"
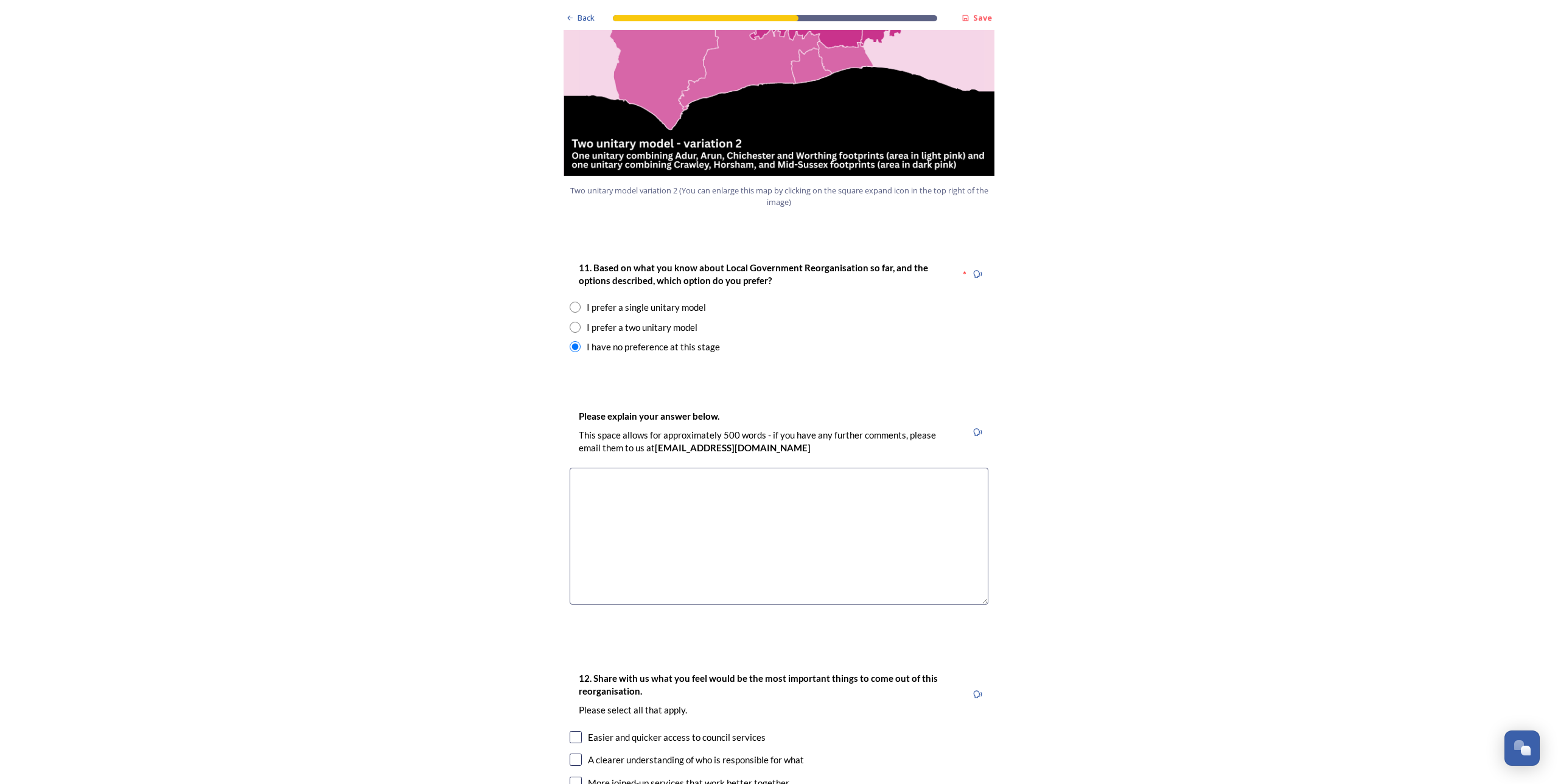
click at [717, 468] on textarea at bounding box center [779, 536] width 419 height 137
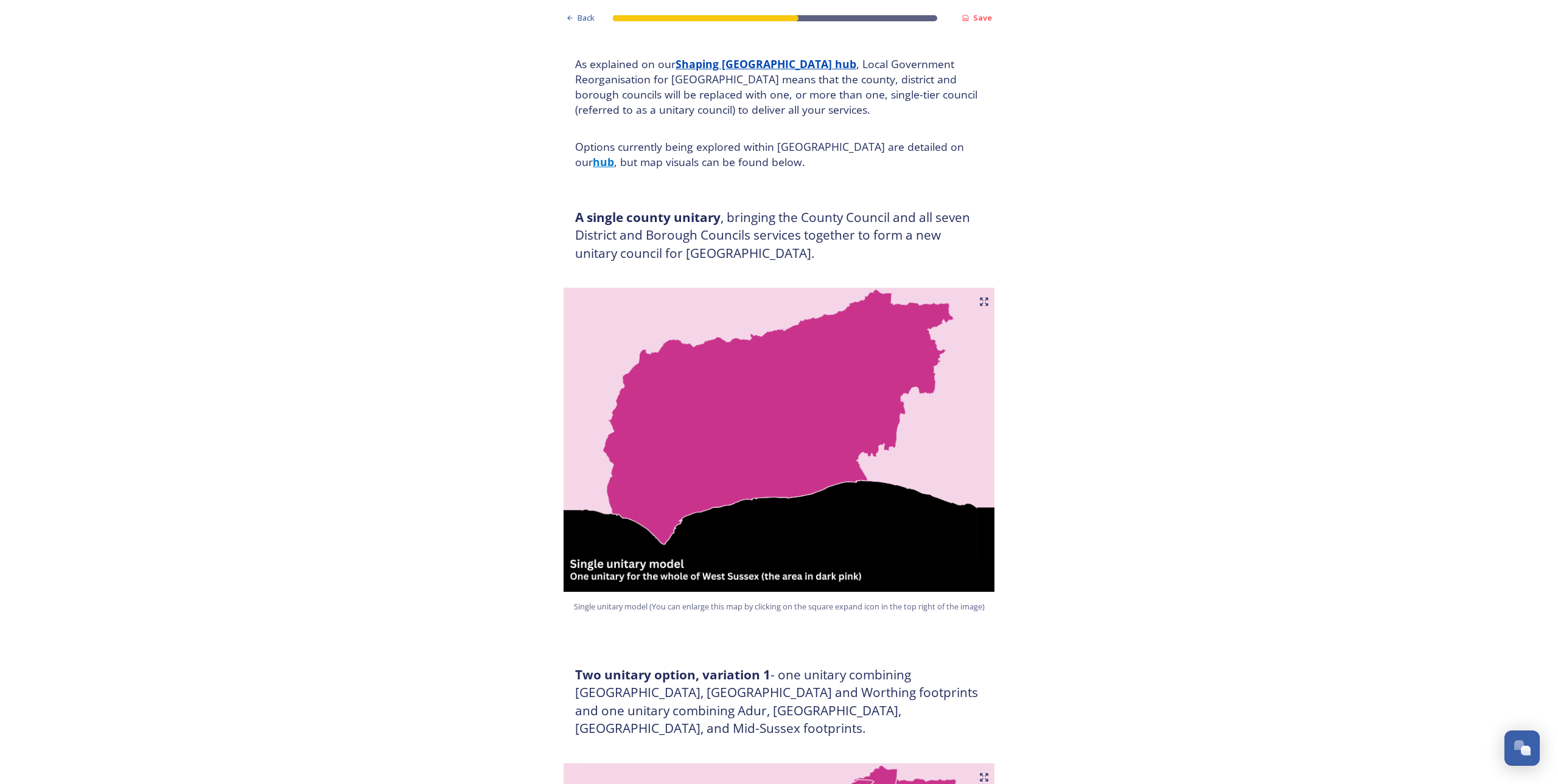
scroll to position [0, 0]
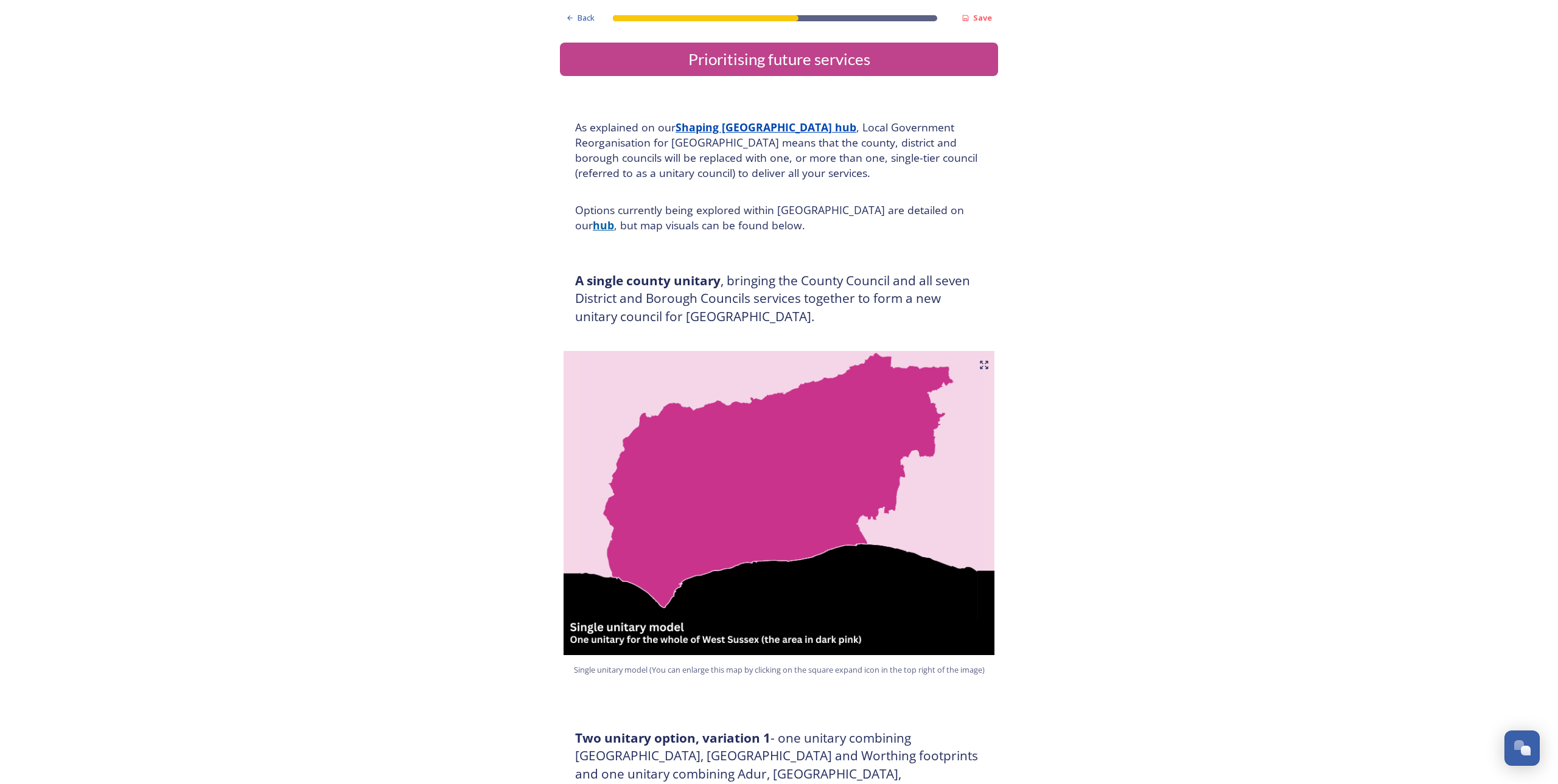
type textarea "I am not sure at this stage what the implications are."
click at [614, 218] on strong "hub" at bounding box center [603, 224] width 21 height 14
